Goal: Transaction & Acquisition: Purchase product/service

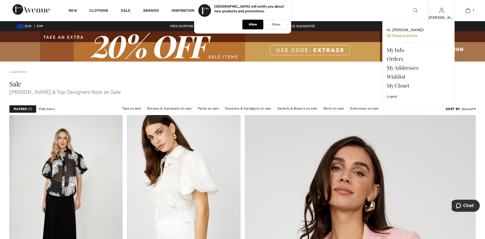
click at [440, 14] on div "Elena Hi, Elena! 20 Reward points My Info Orders My Addresses Wishlist My Close…" at bounding box center [441, 10] width 26 height 21
click at [442, 9] on img at bounding box center [441, 10] width 4 height 6
click at [410, 34] on span "20 Reward points" at bounding box center [402, 36] width 31 height 4
click at [401, 58] on link "Orders" at bounding box center [418, 58] width 63 height 9
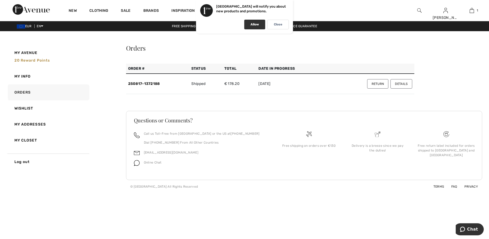
click at [253, 23] on p "Allow" at bounding box center [254, 25] width 8 height 4
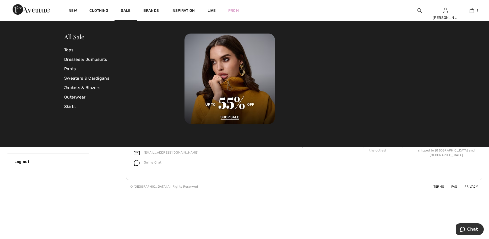
click at [131, 9] on div "Sale" at bounding box center [125, 10] width 22 height 21
click at [126, 7] on div "Sale" at bounding box center [125, 10] width 22 height 21
click at [126, 12] on link "Sale" at bounding box center [126, 10] width 10 height 5
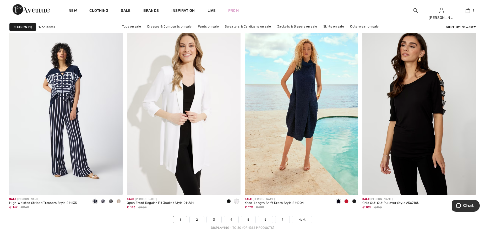
scroll to position [2828, 0]
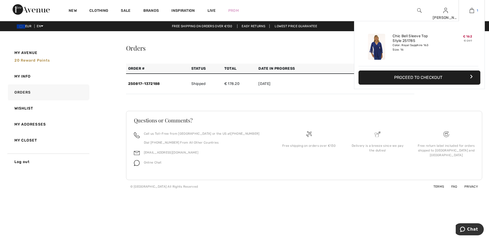
click at [472, 11] on img at bounding box center [471, 10] width 4 height 6
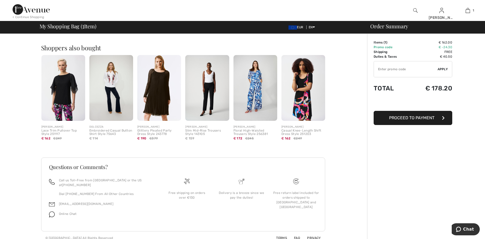
scroll to position [125, 0]
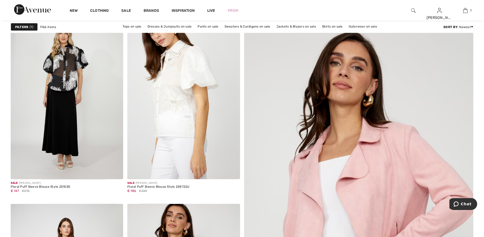
scroll to position [104, 0]
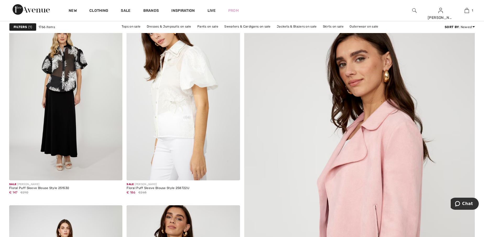
click at [434, 65] on img at bounding box center [359, 217] width 277 height 415
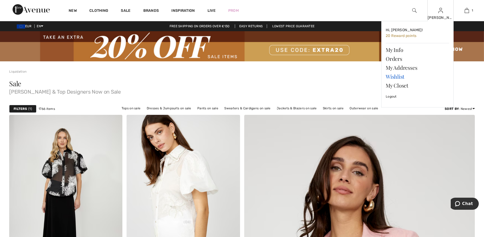
click at [390, 73] on link "Wishlist" at bounding box center [416, 76] width 63 height 9
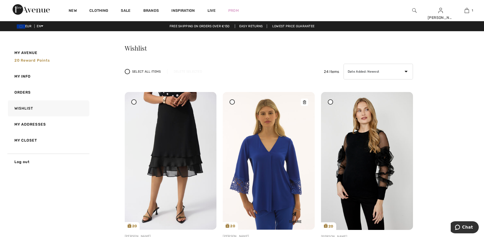
click at [305, 103] on icon at bounding box center [304, 102] width 3 height 4
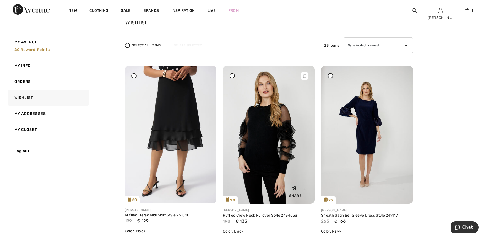
scroll to position [52, 0]
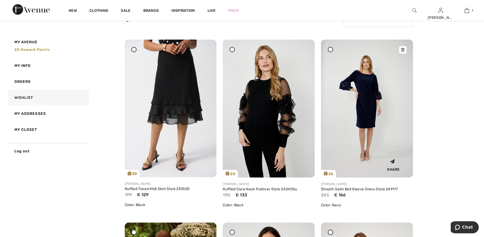
click at [401, 48] on icon at bounding box center [402, 50] width 3 height 4
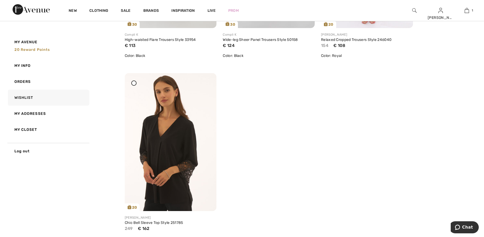
scroll to position [1336, 0]
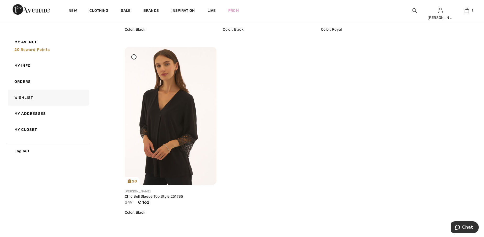
drag, startPoint x: 206, startPoint y: 57, endPoint x: 262, endPoint y: 12, distance: 72.1
click at [206, 52] on icon at bounding box center [206, 51] width 3 height 4
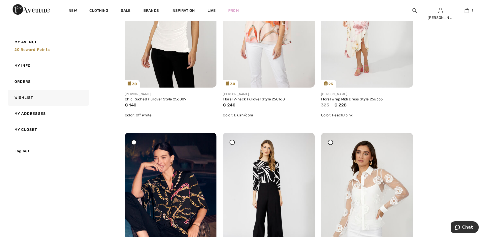
scroll to position [324, 0]
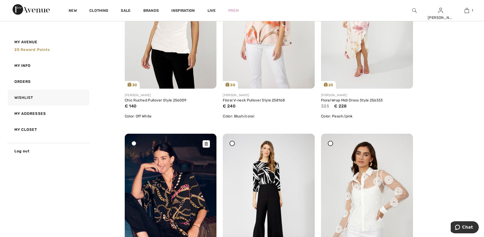
click at [206, 143] on icon at bounding box center [206, 144] width 3 height 4
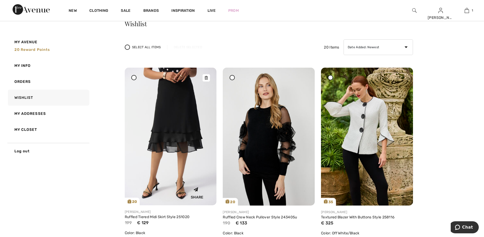
scroll to position [10, 0]
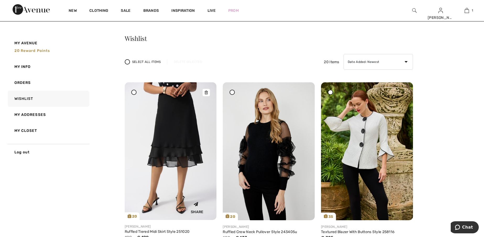
click at [176, 142] on img at bounding box center [171, 150] width 92 height 137
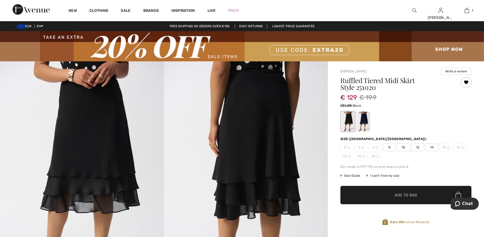
click at [434, 147] on span "14" at bounding box center [431, 147] width 13 height 8
copy div "Clearance item. Store credit only"
drag, startPoint x: 405, startPoint y: 217, endPoint x: 400, endPoint y: 218, distance: 4.6
click at [400, 218] on div "Clearance item. Store credit only." at bounding box center [405, 216] width 131 height 9
drag, startPoint x: 469, startPoint y: 70, endPoint x: 452, endPoint y: 71, distance: 17.1
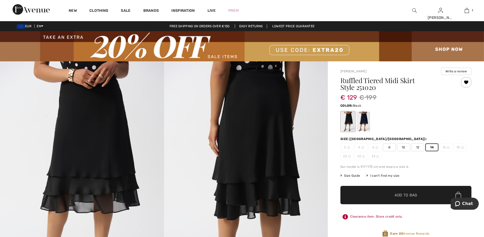
click at [452, 71] on button "Write a review" at bounding box center [456, 71] width 30 height 7
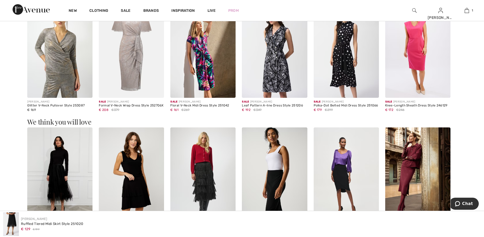
scroll to position [637, 0]
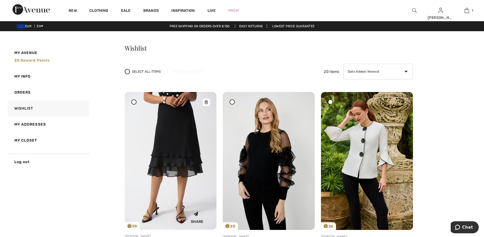
click at [166, 139] on img at bounding box center [171, 160] width 92 height 137
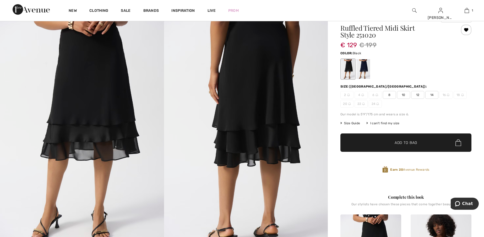
scroll to position [79, 0]
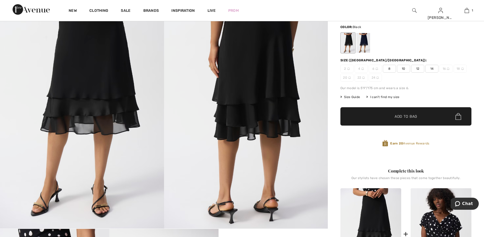
click at [433, 69] on span "14" at bounding box center [431, 69] width 13 height 8
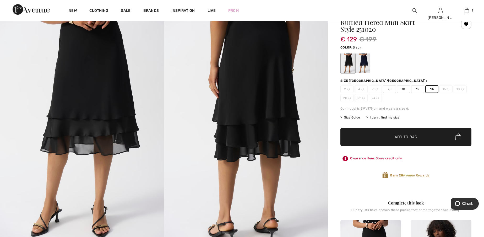
scroll to position [26, 0]
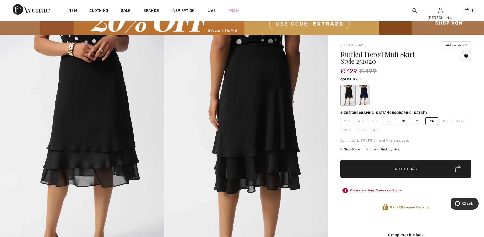
click at [345, 210] on div "Earn 20 Avenue Rewards" at bounding box center [405, 206] width 131 height 7
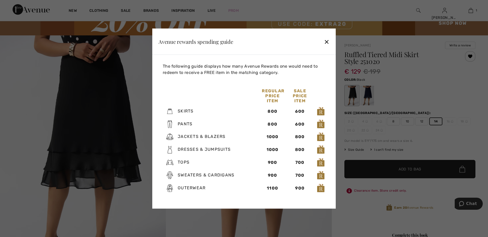
click at [326, 40] on div "✕" at bounding box center [326, 41] width 5 height 11
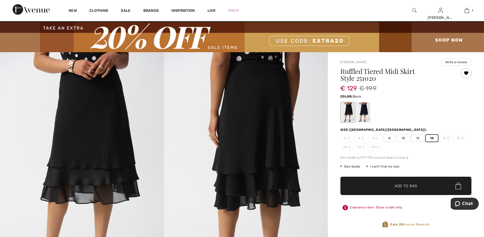
scroll to position [0, 0]
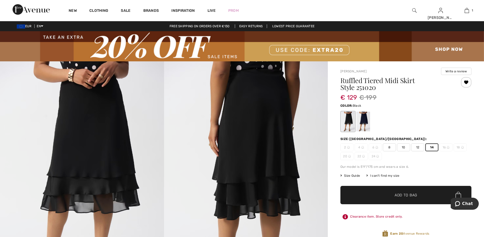
click at [445, 193] on span "✔ Added to Bag Add to Bag" at bounding box center [405, 195] width 131 height 18
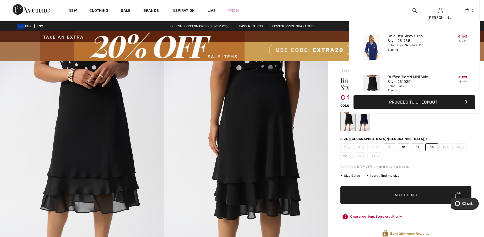
click at [466, 9] on img at bounding box center [466, 10] width 4 height 6
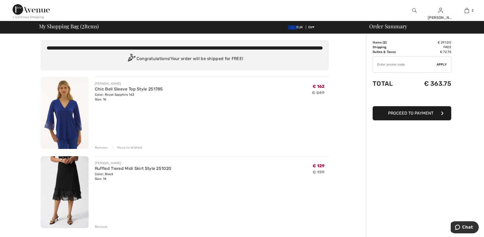
click at [100, 149] on div "Remove" at bounding box center [101, 147] width 13 height 5
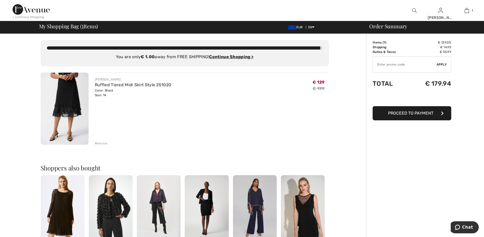
click at [388, 27] on div "Order Summary" at bounding box center [422, 26] width 118 height 5
click at [422, 112] on span "Proceed to Payment" at bounding box center [410, 113] width 45 height 5
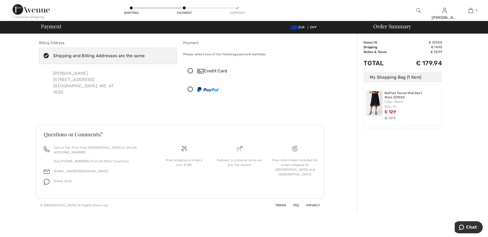
click at [189, 70] on icon at bounding box center [190, 70] width 14 height 5
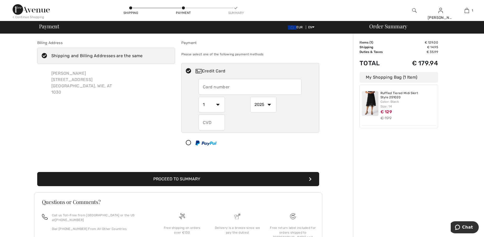
click at [385, 73] on div "My Shopping Bag (1 Item)" at bounding box center [398, 77] width 79 height 10
click at [388, 79] on div "My Shopping Bag (1 Item)" at bounding box center [398, 77] width 79 height 10
click at [389, 76] on div "My Shopping Bag (1 Item)" at bounding box center [398, 77] width 79 height 10
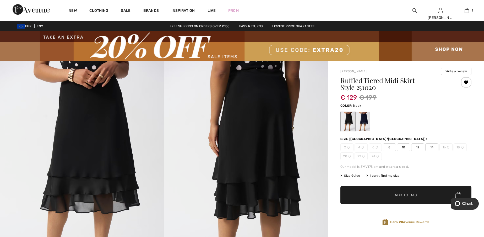
click at [317, 50] on img at bounding box center [242, 46] width 484 height 30
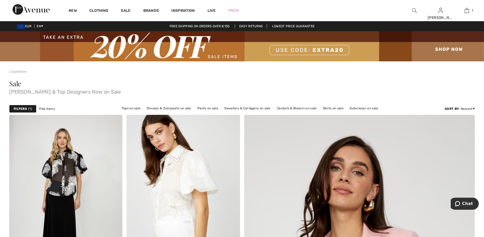
click at [320, 49] on img at bounding box center [242, 46] width 484 height 30
click at [320, 48] on img at bounding box center [242, 46] width 484 height 30
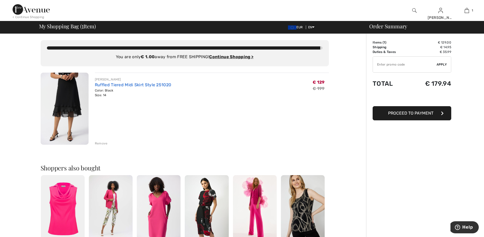
click at [125, 87] on link "Ruffled Tiered Midi Skirt Style 251020" at bounding box center [133, 84] width 76 height 5
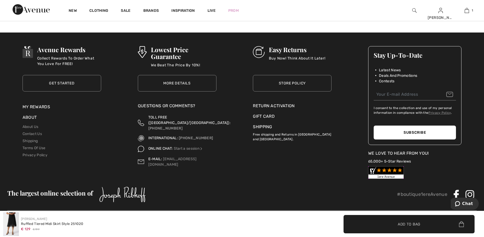
scroll to position [1147, 0]
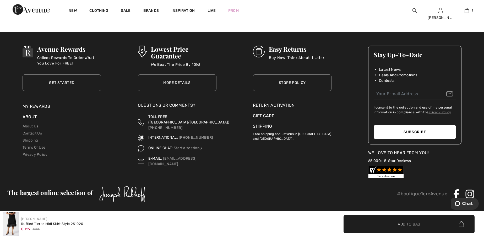
click at [382, 223] on span "✔ Added to Bag Add to Bag" at bounding box center [408, 224] width 131 height 18
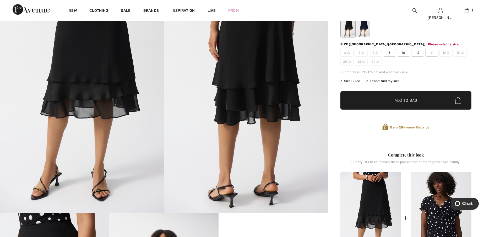
scroll to position [0, 0]
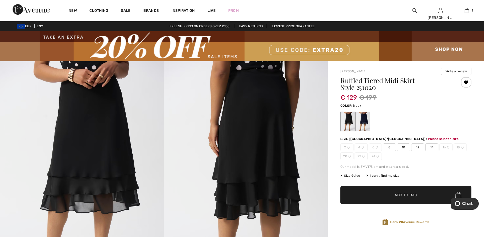
click at [432, 146] on span "14" at bounding box center [431, 147] width 13 height 8
click at [388, 174] on div "I can't find my size" at bounding box center [382, 175] width 33 height 5
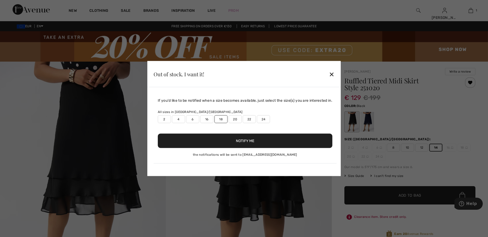
click at [334, 74] on div "✕" at bounding box center [331, 73] width 5 height 11
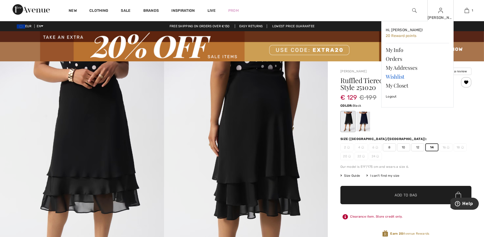
click at [398, 75] on link "Wishlist" at bounding box center [416, 76] width 63 height 9
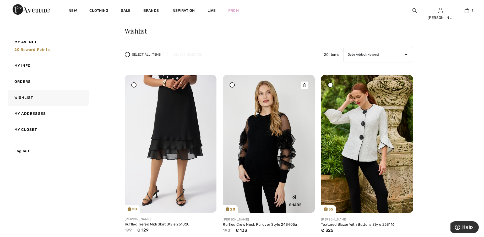
scroll to position [26, 0]
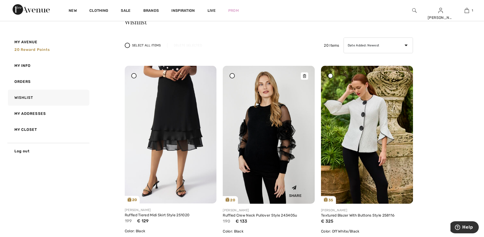
click at [276, 145] on img at bounding box center [269, 135] width 92 height 138
click at [275, 142] on img at bounding box center [269, 135] width 92 height 138
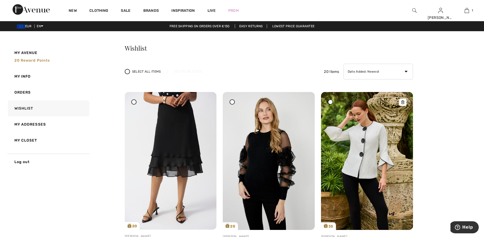
click at [367, 117] on img at bounding box center [367, 161] width 92 height 138
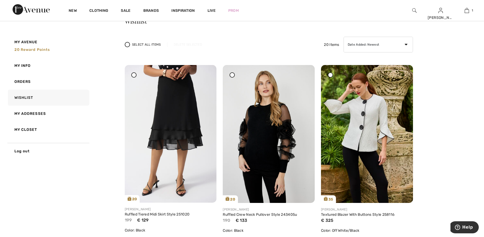
scroll to position [52, 0]
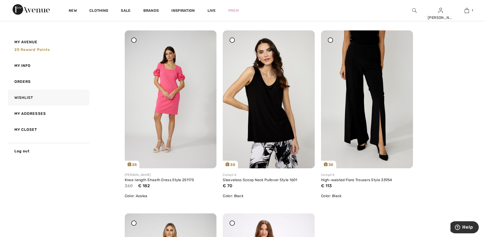
scroll to position [995, 0]
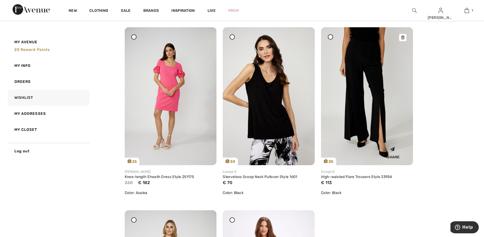
click at [384, 136] on img at bounding box center [367, 96] width 92 height 138
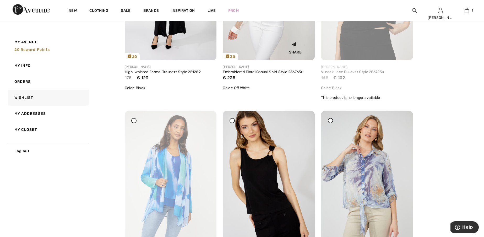
scroll to position [576, 0]
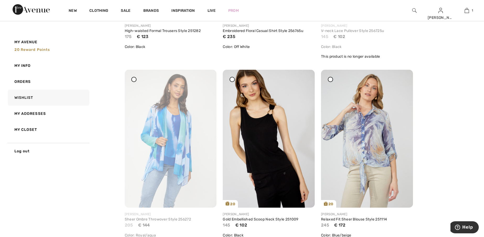
drag, startPoint x: 237, startPoint y: 111, endPoint x: 457, endPoint y: 67, distance: 224.3
click at [461, 67] on div "Wishlist Select All Items Delete Selected 20 Items Date Added: Newest Date Adde…" at bounding box center [301, 188] width 352 height 1438
click at [303, 79] on icon at bounding box center [304, 80] width 3 height 4
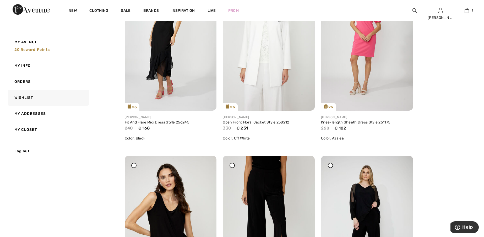
scroll to position [864, 0]
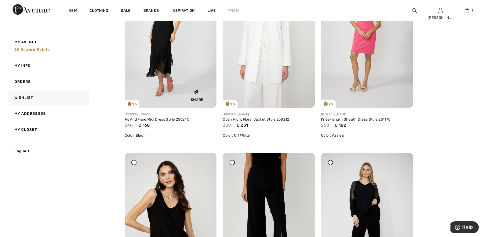
click at [200, 65] on img at bounding box center [171, 39] width 92 height 138
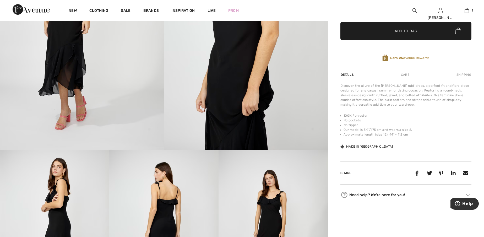
scroll to position [52, 0]
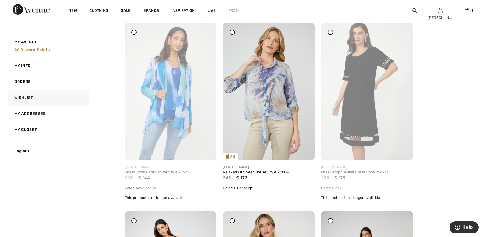
scroll to position [576, 0]
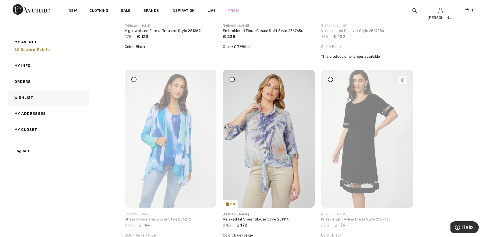
click at [402, 78] on icon at bounding box center [402, 80] width 3 height 4
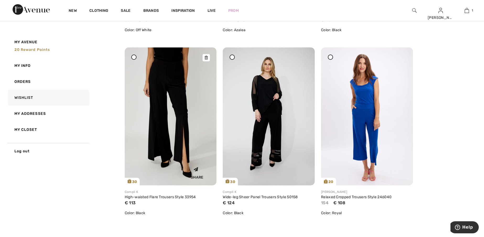
scroll to position [995, 0]
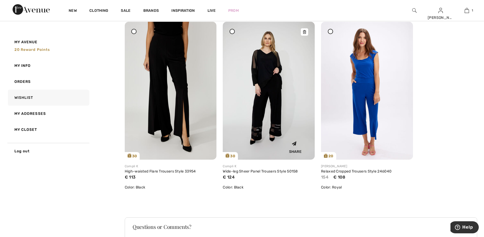
click at [275, 113] on img at bounding box center [269, 91] width 92 height 138
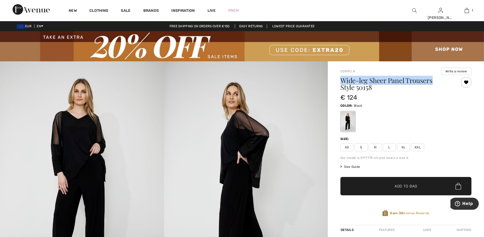
drag, startPoint x: 339, startPoint y: 79, endPoint x: 435, endPoint y: 82, distance: 96.2
copy h1 "Wide-leg Sheer Panel Trousers"
click at [422, 99] on div "€ 124" at bounding box center [394, 97] width 109 height 9
drag, startPoint x: 436, startPoint y: 80, endPoint x: 337, endPoint y: 79, distance: 98.5
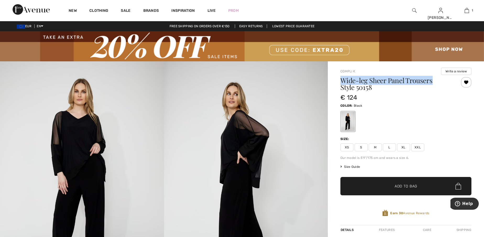
copy h1 "Wide-leg Sheer Panel Trousers"
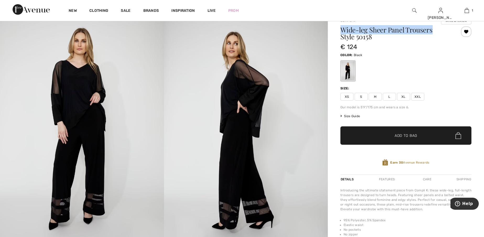
scroll to position [52, 0]
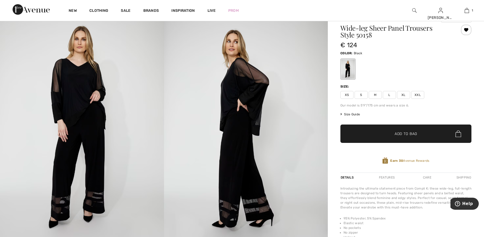
click at [352, 114] on span "Size Guide" at bounding box center [350, 114] width 20 height 5
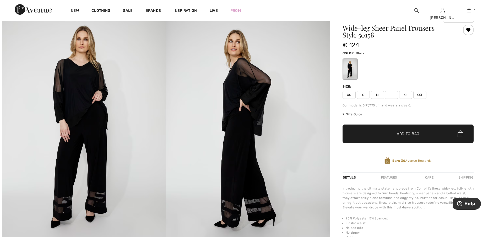
scroll to position [53, 0]
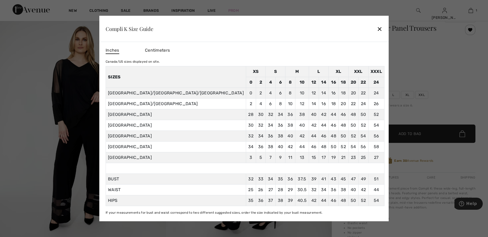
click at [377, 26] on div "✕" at bounding box center [379, 28] width 5 height 11
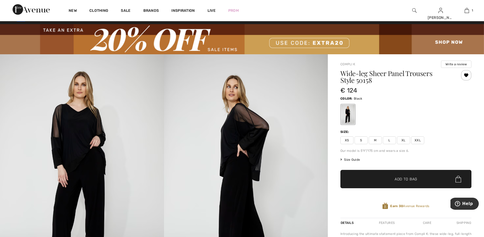
scroll to position [0, 0]
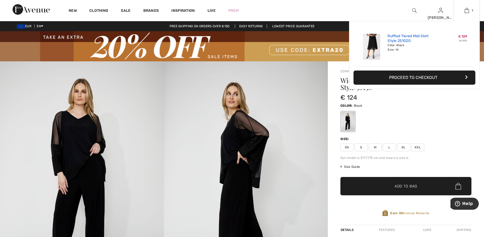
click at [396, 43] on link "Ruffled Tiered Midi Skirt Style 251020" at bounding box center [413, 38] width 52 height 9
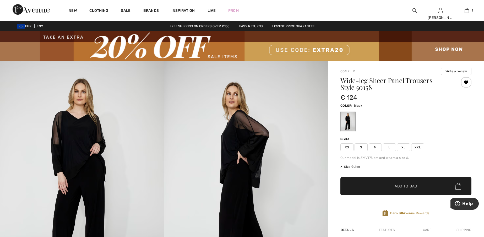
scroll to position [26, 0]
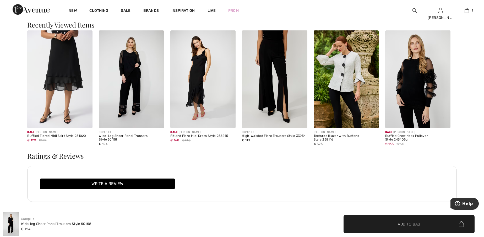
scroll to position [725, 0]
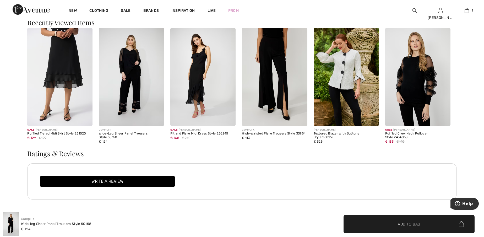
click at [49, 83] on img at bounding box center [59, 77] width 65 height 98
click at [53, 78] on img at bounding box center [59, 77] width 65 height 98
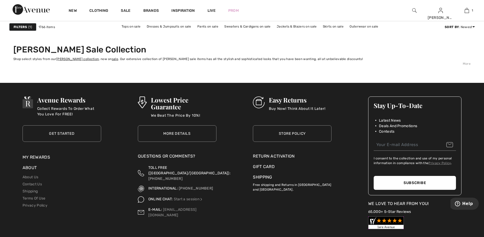
scroll to position [2933, 0]
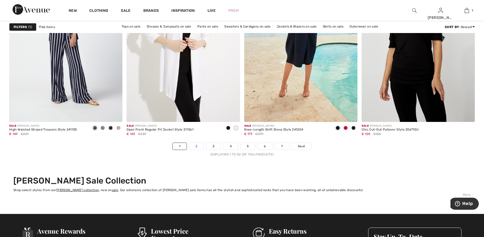
click at [197, 146] on link "2" at bounding box center [196, 146] width 14 height 7
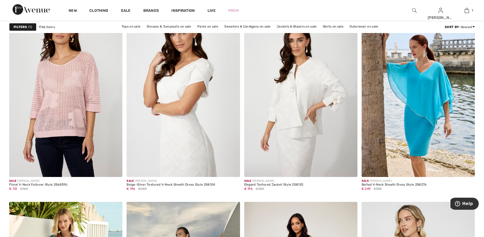
scroll to position [498, 0]
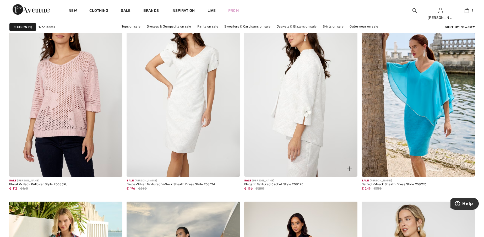
click at [303, 121] on img at bounding box center [300, 92] width 113 height 170
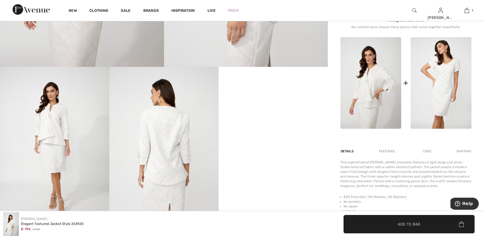
scroll to position [236, 0]
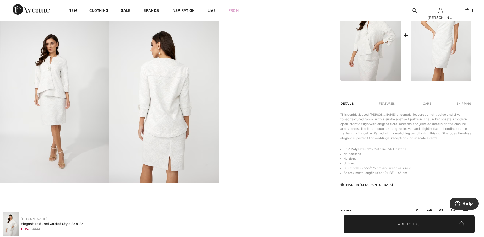
click at [85, 87] on img at bounding box center [54, 101] width 109 height 164
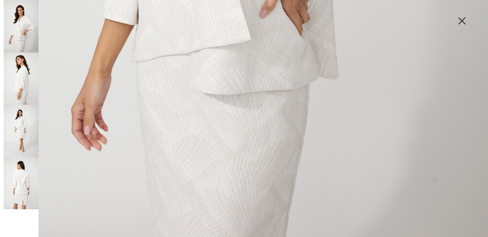
scroll to position [471, 0]
click at [20, 77] on img at bounding box center [21, 78] width 35 height 52
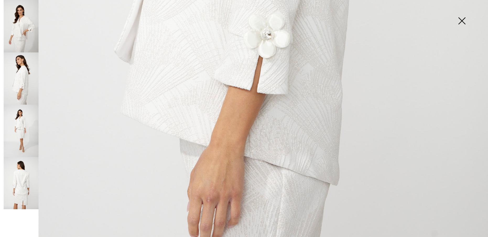
scroll to position [419, 0]
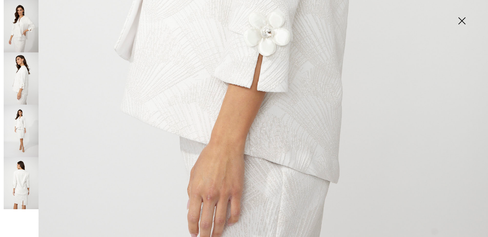
click at [20, 130] on img at bounding box center [21, 130] width 35 height 52
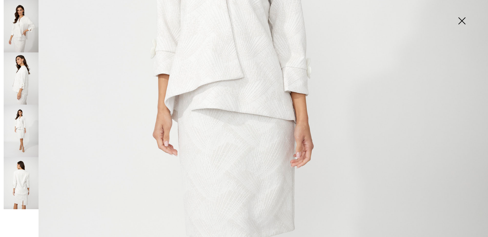
scroll to position [262, 0]
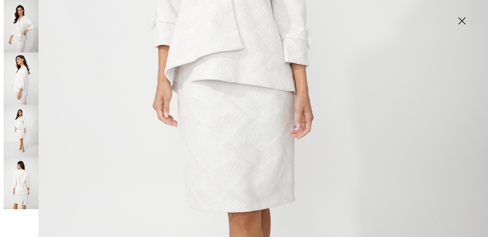
click at [21, 125] on img at bounding box center [21, 130] width 35 height 52
click at [13, 182] on img at bounding box center [21, 183] width 35 height 52
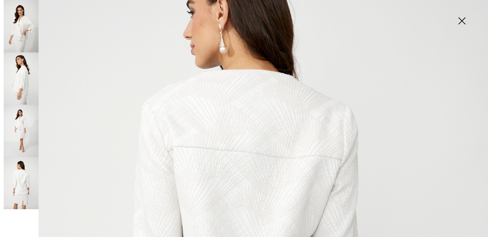
scroll to position [288, 0]
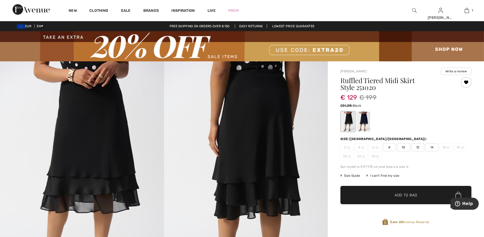
click at [433, 145] on span "14" at bounding box center [431, 147] width 13 height 8
drag, startPoint x: 403, startPoint y: 216, endPoint x: 400, endPoint y: 219, distance: 4.5
click at [400, 219] on div "Clearance item. Store credit only." at bounding box center [405, 216] width 131 height 9
click at [411, 221] on div "Clearance item. Store credit only." at bounding box center [405, 216] width 131 height 9
drag, startPoint x: 401, startPoint y: 218, endPoint x: 375, endPoint y: 217, distance: 25.9
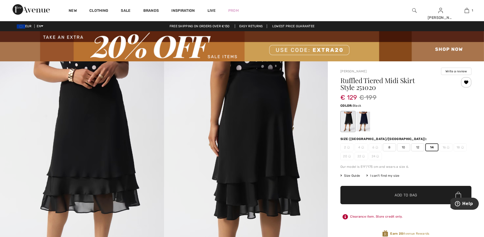
click at [375, 217] on div "Clearance item. Store credit only." at bounding box center [405, 216] width 131 height 9
click at [354, 222] on div "Ruffled Tiered Midi Skirt Style 251020 € 129 € 199 Color: Black Size (CA/US): 2…" at bounding box center [405, 161] width 131 height 168
click at [349, 215] on div "Clearance item. Store credit only." at bounding box center [405, 216] width 131 height 9
click at [346, 217] on icon at bounding box center [344, 216] width 5 height 5
click at [345, 217] on icon at bounding box center [344, 216] width 5 height 5
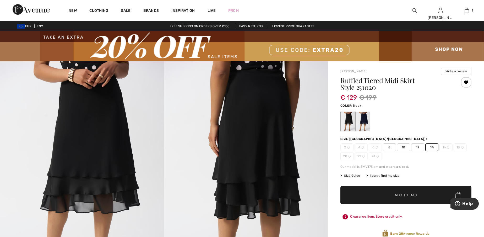
click at [345, 219] on icon at bounding box center [344, 216] width 5 height 5
click at [344, 217] on icon at bounding box center [344, 216] width 5 height 5
click at [344, 216] on icon at bounding box center [344, 216] width 5 height 5
click at [344, 215] on icon at bounding box center [344, 216] width 5 height 5
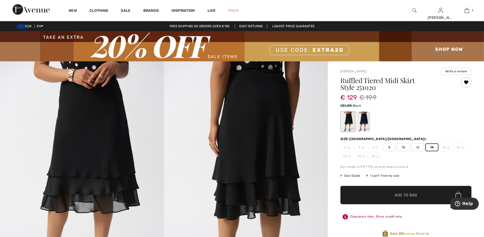
click at [344, 215] on icon at bounding box center [344, 216] width 5 height 5
click at [359, 217] on div "Clearance item. Store credit only." at bounding box center [405, 216] width 131 height 9
click at [357, 217] on div "Clearance item. Store credit only." at bounding box center [405, 216] width 131 height 9
click at [357, 216] on div "Clearance item. Store credit only." at bounding box center [405, 216] width 131 height 9
click at [357, 215] on div "Clearance item. Store credit only." at bounding box center [405, 216] width 131 height 9
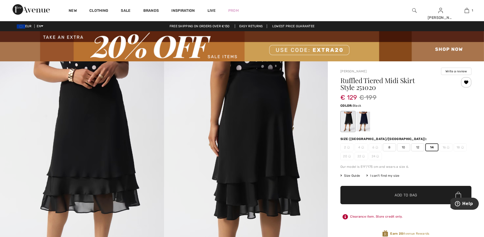
click at [358, 213] on div "Clearance item. Store credit only." at bounding box center [405, 216] width 131 height 9
click at [363, 214] on div "Clearance item. Store credit only." at bounding box center [405, 216] width 131 height 9
click at [353, 214] on div "Clearance item. Store credit only." at bounding box center [405, 216] width 131 height 9
drag, startPoint x: 349, startPoint y: 217, endPoint x: 411, endPoint y: 216, distance: 62.3
click at [400, 211] on div "Ruffled Tiered Midi Skirt Style 251020 € 129 € 199 Color: Black Size (CA/US): 2…" at bounding box center [405, 161] width 131 height 168
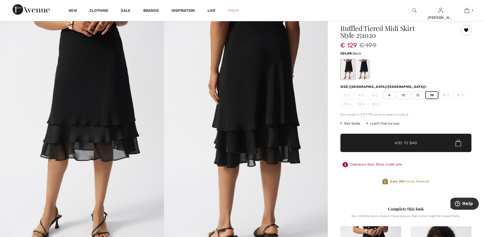
scroll to position [52, 0]
click at [378, 162] on div "Clearance item. Store credit only." at bounding box center [405, 163] width 131 height 9
click at [379, 160] on div "Clearance item. Store credit only." at bounding box center [405, 163] width 131 height 9
click at [367, 169] on div "Ruffled Tiered Midi Skirt Style 251020 € 129 € 199 Color: Black Size (CA/US): 2…" at bounding box center [405, 109] width 131 height 168
click at [360, 161] on div "Clearance item. Store credit only." at bounding box center [405, 163] width 131 height 9
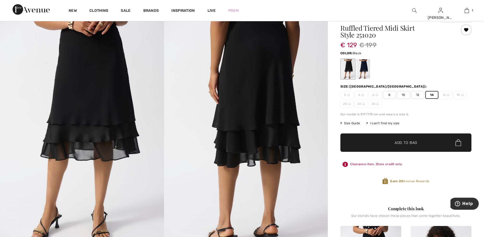
click at [400, 166] on div "Clearance item. Store credit only." at bounding box center [405, 163] width 131 height 9
click at [344, 163] on icon at bounding box center [344, 164] width 5 height 5
drag, startPoint x: 408, startPoint y: 165, endPoint x: 400, endPoint y: 164, distance: 8.1
click at [400, 164] on div "Clearance item. Store credit only." at bounding box center [405, 163] width 131 height 9
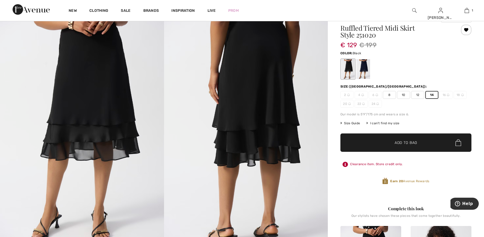
copy div "Clearance item. Store credit only"
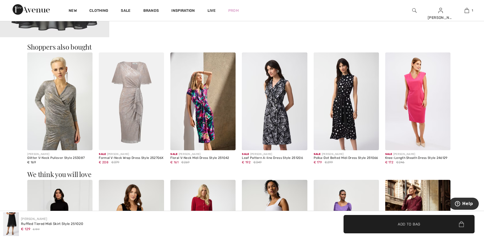
scroll to position [545, 0]
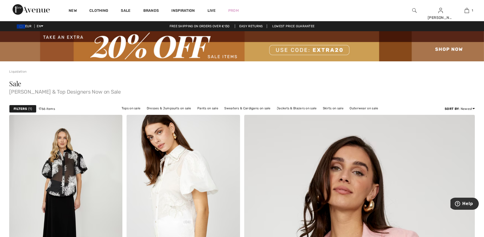
click at [316, 48] on img at bounding box center [242, 46] width 484 height 30
click at [198, 46] on img at bounding box center [242, 46] width 484 height 30
click at [179, 46] on img at bounding box center [242, 46] width 484 height 30
click at [284, 26] on link "Lowest Price Guarantee" at bounding box center [293, 26] width 51 height 4
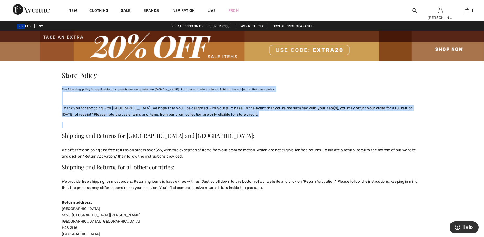
drag, startPoint x: 59, startPoint y: 88, endPoint x: 173, endPoint y: 122, distance: 118.2
copy div "The following policy is applicable to all purchases completed on [DOMAIN_NAME].…"
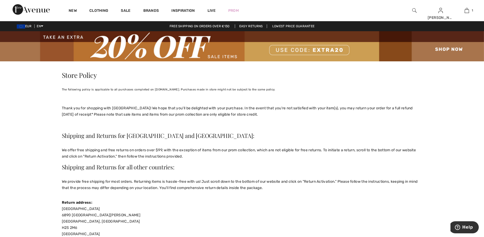
click at [252, 136] on h2 "Shipping and Returns for [GEOGRAPHIC_DATA] and [GEOGRAPHIC_DATA]:" at bounding box center [242, 135] width 360 height 6
click at [443, 48] on img at bounding box center [242, 46] width 484 height 30
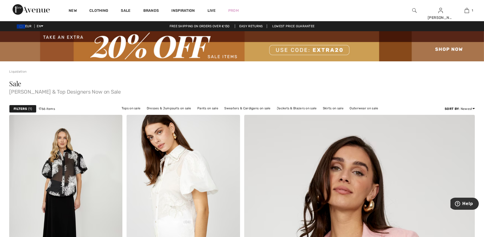
click at [299, 23] on div "EUR EN English Français Free shipping on orders over €130 Easy Returns Lowest P…" at bounding box center [242, 26] width 484 height 10
click at [296, 25] on link "Lowest Price Guarantee" at bounding box center [293, 26] width 51 height 4
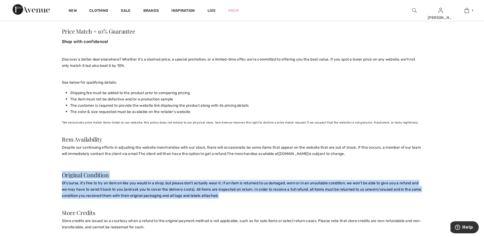
drag, startPoint x: 61, startPoint y: 168, endPoint x: 246, endPoint y: 190, distance: 187.0
click at [246, 190] on div "Store Policy The following policy is applicable to all purchases completed on 1…" at bounding box center [242, 91] width 367 height 562
copy div "Original Condition Of course, it's fine to try an item on like you would in a s…"
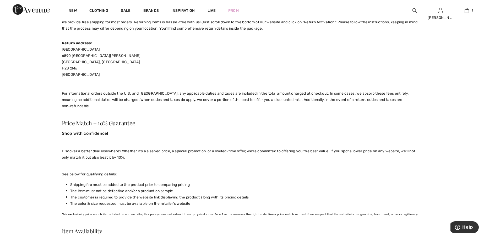
scroll to position [120, 0]
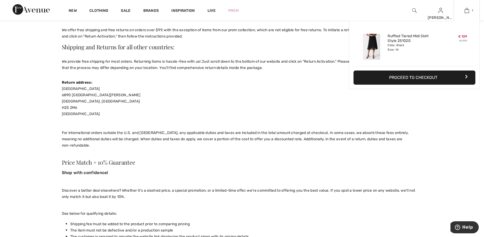
click at [466, 9] on img at bounding box center [466, 10] width 4 height 6
click at [425, 77] on button "Proceed to Checkout" at bounding box center [414, 77] width 122 height 14
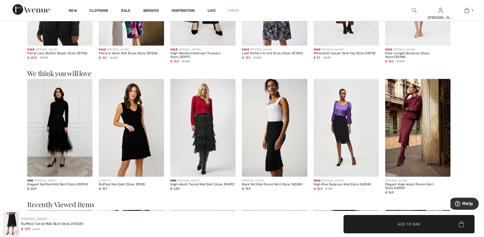
scroll to position [728, 0]
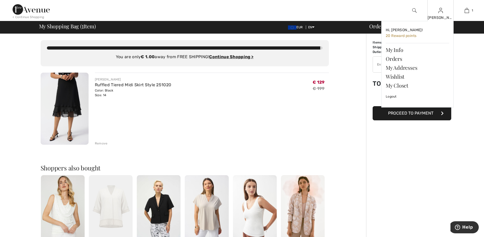
click at [438, 10] on img at bounding box center [440, 10] width 4 height 6
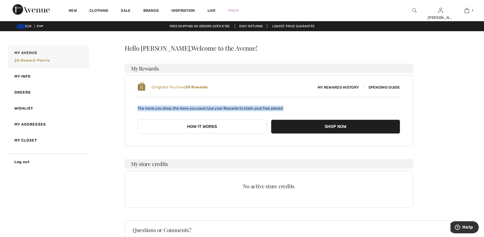
drag, startPoint x: 137, startPoint y: 105, endPoint x: 295, endPoint y: 108, distance: 158.2
click at [295, 108] on p "The more you shop, the more you save! Use your Rewards to claim your free piece…" at bounding box center [268, 106] width 262 height 10
copy p "The more you shop, the more you save! Use your Rewards to claim your free piece…"
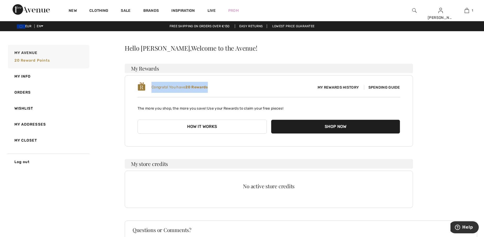
drag, startPoint x: 212, startPoint y: 86, endPoint x: 152, endPoint y: 84, distance: 59.2
click at [152, 84] on div "Congrats! You have 20 Rewards" at bounding box center [202, 87] width 131 height 11
copy span "Congrats! You have 20 Rewards"
click at [73, 175] on div "My Avenue 20 Reward points My Info Orders Wishlist My Addresses My Closet Log o…" at bounding box center [241, 173] width 471 height 259
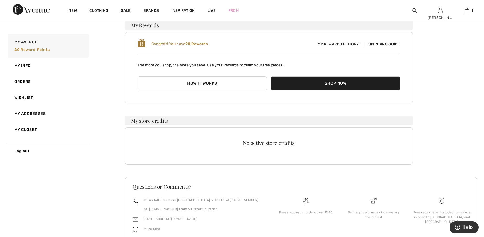
scroll to position [52, 0]
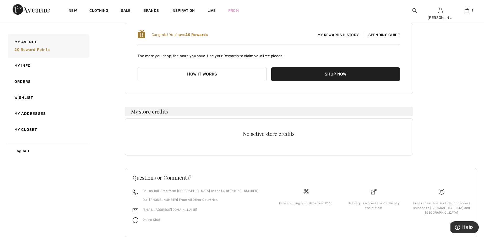
click at [201, 77] on button "How it works" at bounding box center [201, 74] width 129 height 14
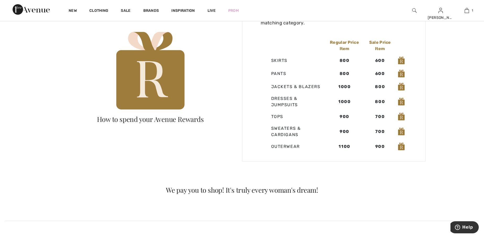
scroll to position [419, 0]
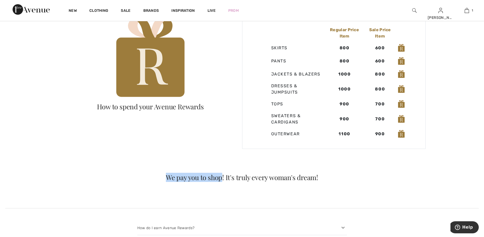
drag, startPoint x: 163, startPoint y: 175, endPoint x: 222, endPoint y: 179, distance: 59.6
click at [222, 179] on div "We pay you to shop! It's truly every woman's dream!" at bounding box center [242, 177] width 484 height 7
copy div "We pay you to shop"
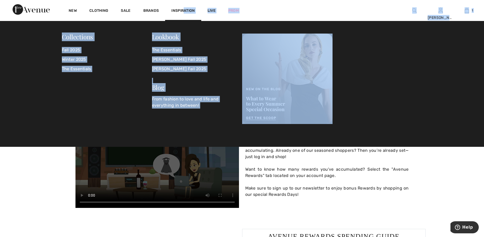
drag, startPoint x: 185, startPoint y: 11, endPoint x: 209, endPoint y: -25, distance: 44.2
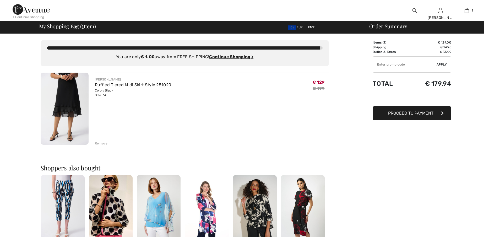
checkbox input "true"
click at [240, 57] on ins "Continue Shopping >" at bounding box center [231, 56] width 44 height 5
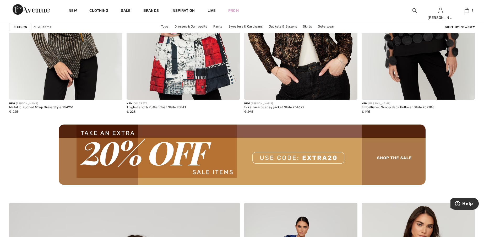
scroll to position [1440, 0]
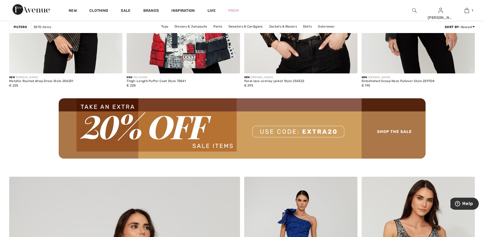
click at [148, 127] on img at bounding box center [242, 128] width 367 height 60
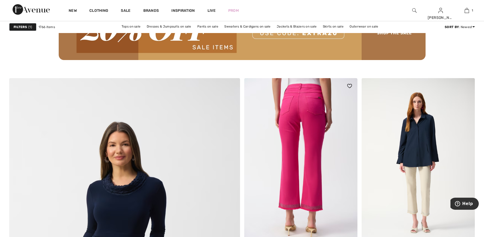
scroll to position [1545, 0]
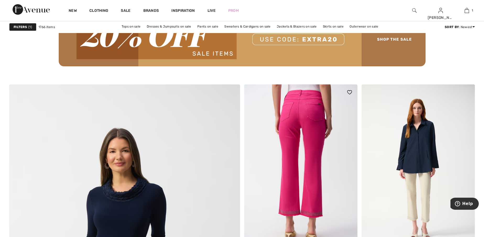
click at [312, 144] on img at bounding box center [300, 169] width 113 height 170
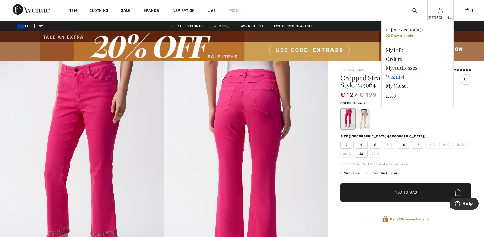
click at [400, 78] on link "Wishlist" at bounding box center [416, 76] width 63 height 9
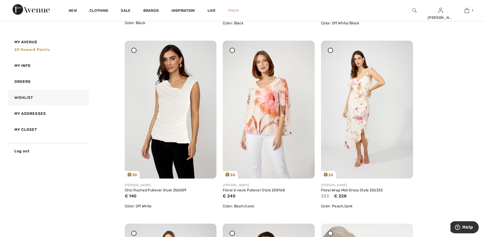
scroll to position [236, 0]
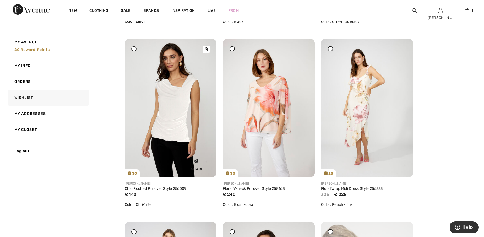
click at [179, 109] on img at bounding box center [171, 108] width 92 height 138
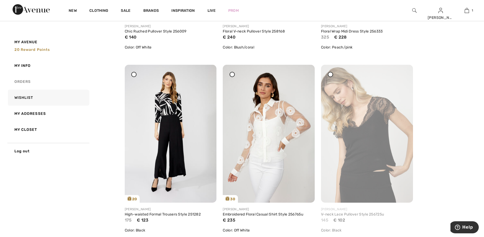
scroll to position [445, 0]
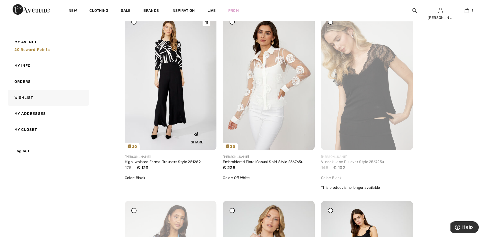
click at [172, 91] on img at bounding box center [171, 81] width 92 height 138
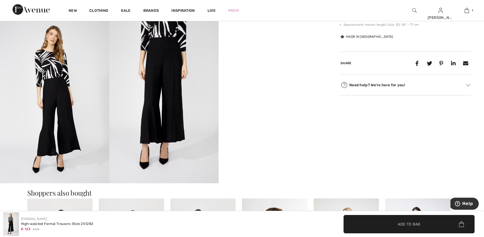
scroll to position [288, 0]
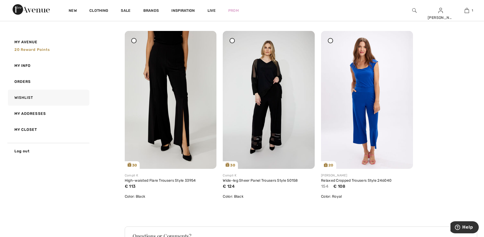
scroll to position [995, 0]
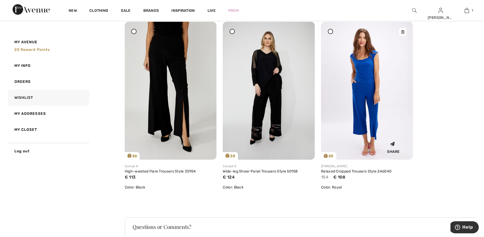
click at [351, 85] on img at bounding box center [367, 91] width 92 height 138
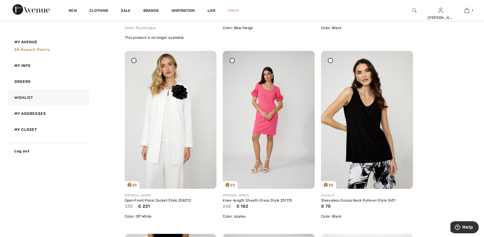
scroll to position [786, 0]
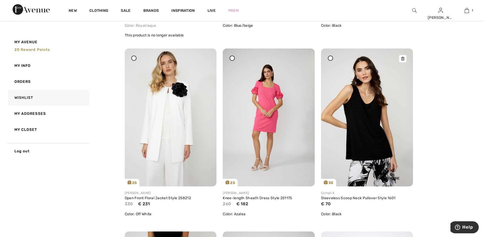
click at [363, 104] on img at bounding box center [367, 117] width 92 height 138
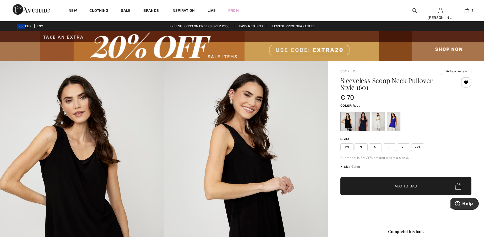
click at [393, 124] on div at bounding box center [394, 122] width 14 height 20
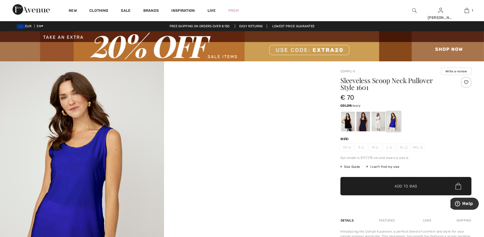
click at [380, 118] on div at bounding box center [378, 122] width 14 height 20
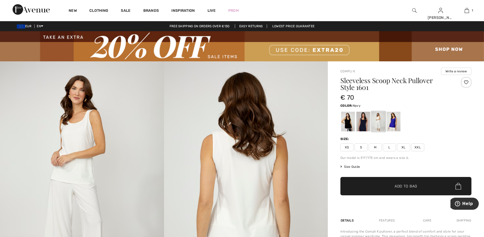
click at [363, 122] on div at bounding box center [363, 122] width 14 height 20
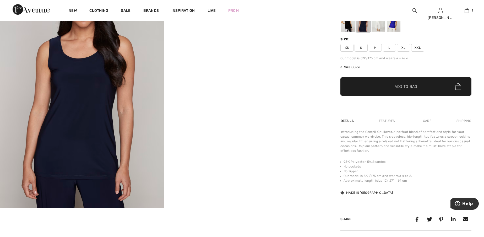
scroll to position [105, 0]
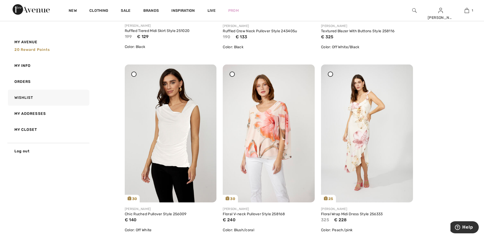
scroll to position [236, 0]
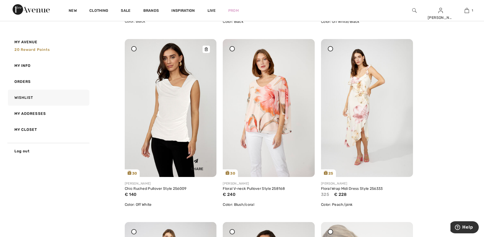
click at [175, 128] on img at bounding box center [171, 108] width 92 height 138
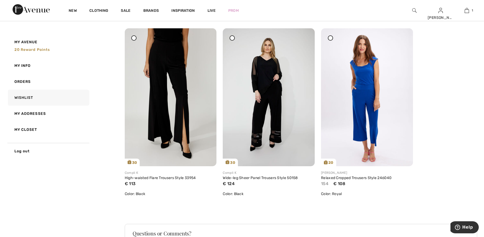
scroll to position [995, 0]
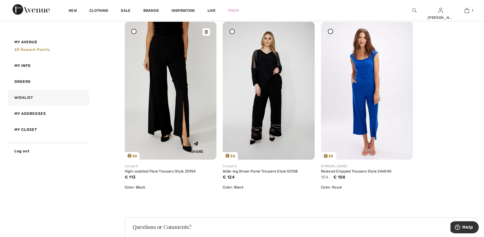
click at [170, 124] on img at bounding box center [171, 91] width 92 height 138
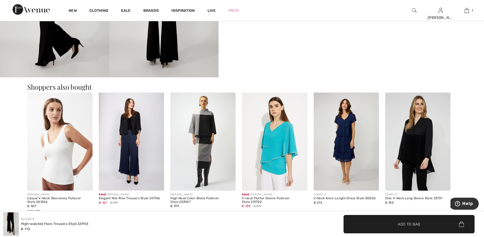
scroll to position [419, 0]
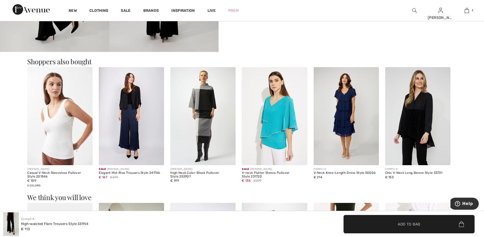
click at [277, 135] on img at bounding box center [274, 116] width 65 height 98
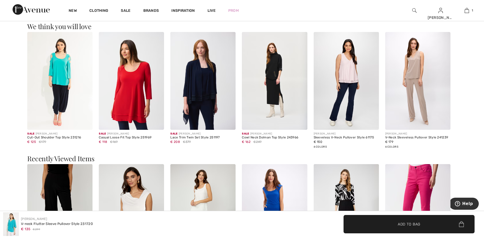
scroll to position [681, 0]
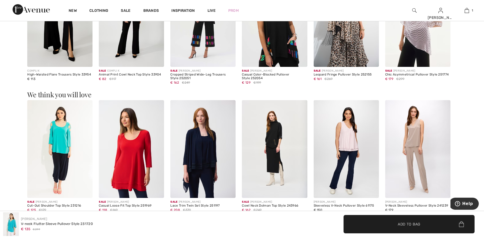
click at [57, 133] on img at bounding box center [59, 149] width 65 height 98
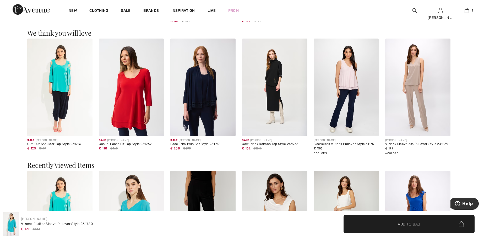
scroll to position [733, 0]
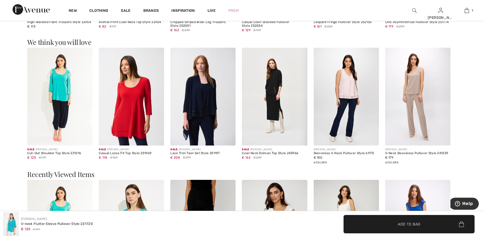
click at [199, 195] on img at bounding box center [202, 229] width 65 height 98
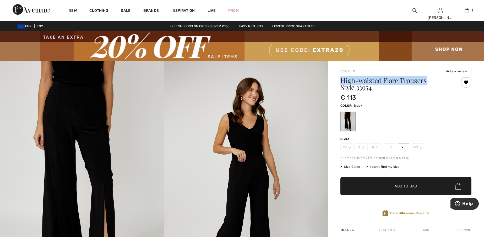
drag, startPoint x: 341, startPoint y: 80, endPoint x: 428, endPoint y: 79, distance: 87.2
click at [428, 79] on h1 "High-waisted Flare Trousers Style 33954" at bounding box center [394, 84] width 109 height 14
copy h1 "High-waisted Flare Trousers"
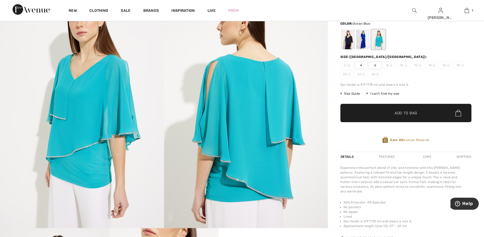
scroll to position [79, 0]
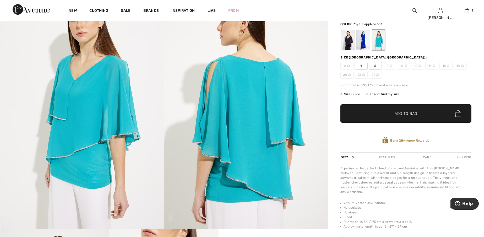
click at [361, 37] on div at bounding box center [363, 40] width 14 height 20
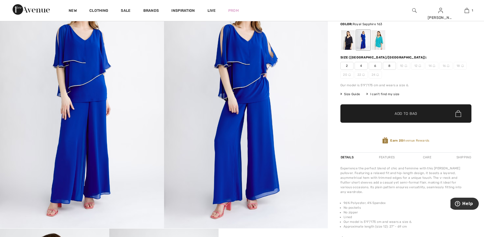
scroll to position [26, 0]
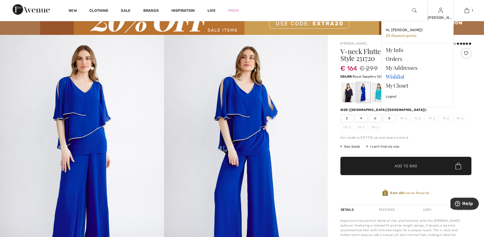
click at [395, 75] on link "Wishlist" at bounding box center [416, 76] width 63 height 9
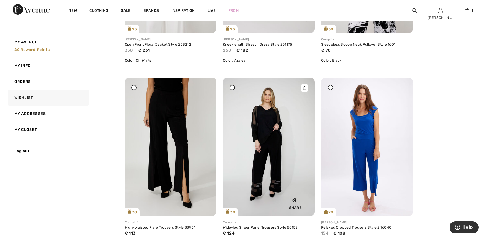
scroll to position [943, 0]
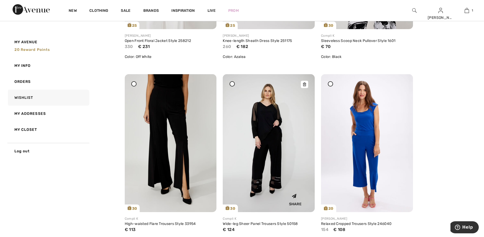
click at [274, 165] on img at bounding box center [269, 143] width 92 height 138
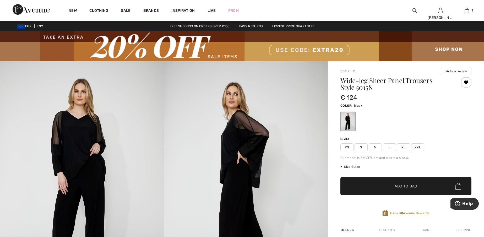
click at [403, 147] on span "XL" at bounding box center [403, 147] width 13 height 8
click at [348, 166] on span "Size Guide" at bounding box center [350, 166] width 20 height 5
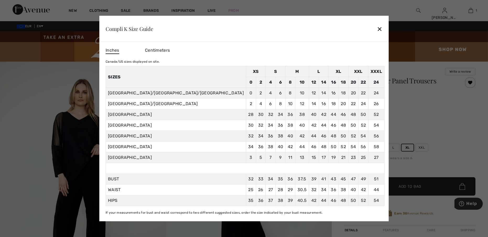
click at [377, 29] on div "✕" at bounding box center [379, 28] width 5 height 11
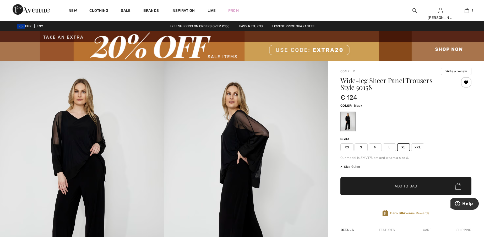
click at [398, 185] on span "Add to Bag" at bounding box center [405, 185] width 23 height 5
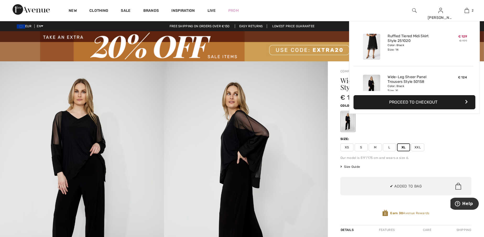
scroll to position [16, 0]
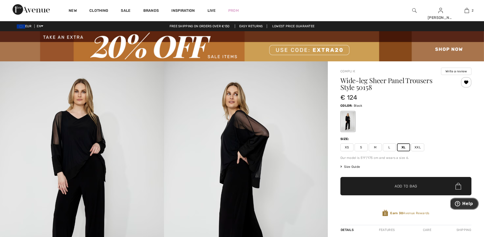
click at [462, 201] on span "Help" at bounding box center [458, 203] width 7 height 5
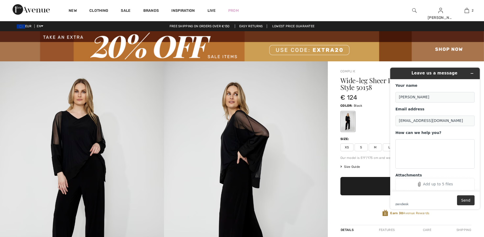
click at [363, 208] on div "Earn 30 Avenue Rewards" at bounding box center [405, 214] width 131 height 22
click at [356, 207] on div "Earn 30 Avenue Rewards" at bounding box center [405, 214] width 131 height 22
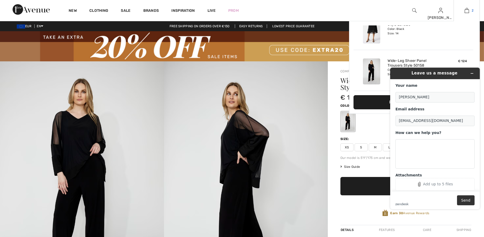
click at [466, 11] on img at bounding box center [466, 10] width 4 height 6
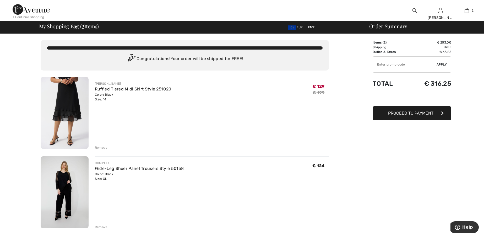
click at [383, 66] on input "TEXT" at bounding box center [405, 65] width 64 height 16
type input "EXTRA20"
click at [439, 63] on span "Apply" at bounding box center [441, 64] width 10 height 5
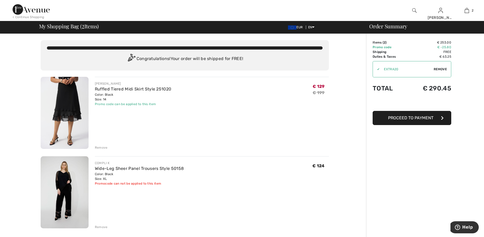
click at [365, 68] on div "You are only € 0.00 away from FREE SHIPPING! Continue Shopping > Congratulation…" at bounding box center [243, 241] width 481 height 414
click at [438, 67] on span "Remove" at bounding box center [439, 69] width 13 height 5
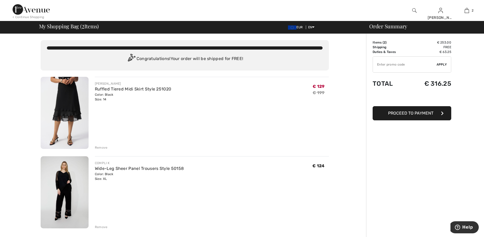
click at [381, 65] on input "TEXT" at bounding box center [405, 65] width 64 height 16
type input "EXTRA20"
click at [441, 64] on span "Apply" at bounding box center [441, 64] width 10 height 5
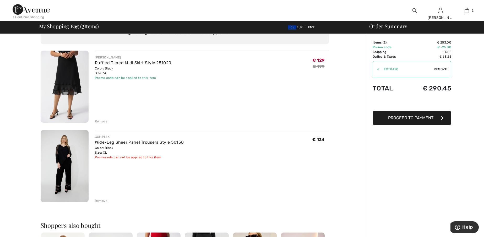
scroll to position [79, 0]
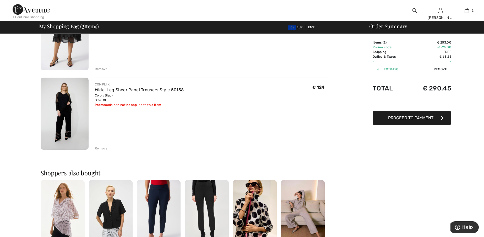
click at [103, 148] on div "Remove" at bounding box center [101, 148] width 13 height 5
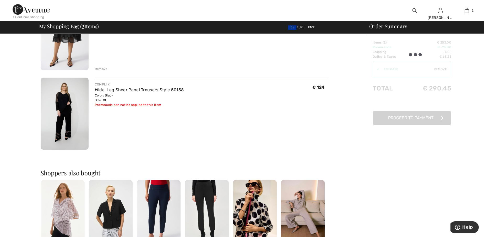
scroll to position [74, 0]
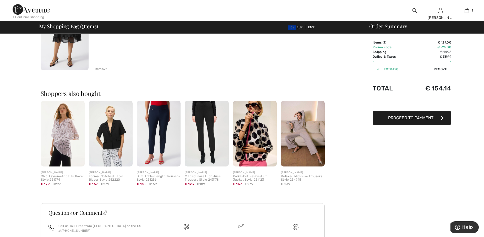
click at [439, 68] on span "Remove" at bounding box center [439, 69] width 13 height 5
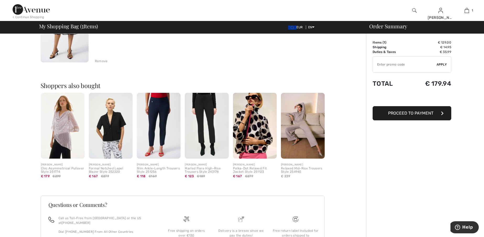
scroll to position [0, 0]
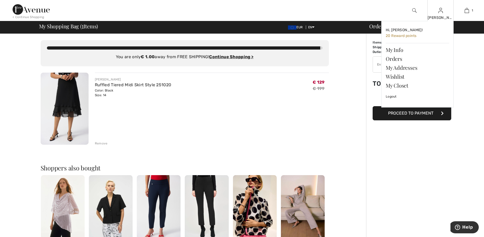
click at [440, 11] on img at bounding box center [440, 10] width 4 height 6
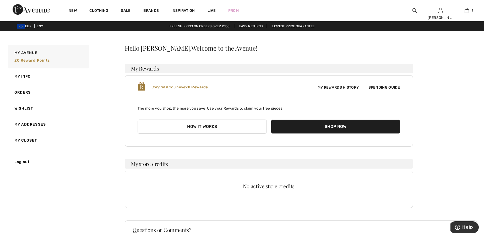
click at [353, 126] on button "Shop Now" at bounding box center [335, 126] width 129 height 14
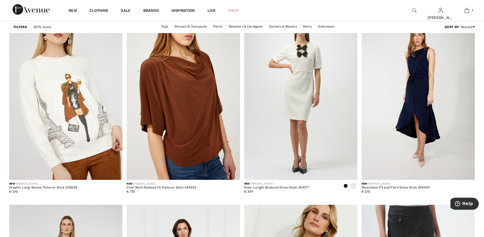
scroll to position [2671, 0]
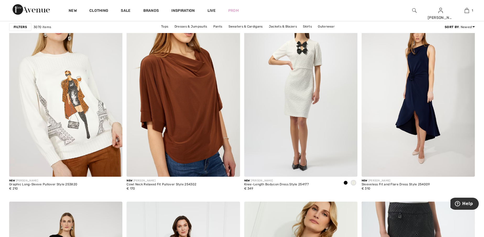
drag, startPoint x: 378, startPoint y: 33, endPoint x: 359, endPoint y: 16, distance: 25.4
click at [359, 16] on div "New Clothing Sale Brands Inspiration Live Prom Elena Hi, Elena! 20 Reward point…" at bounding box center [242, 10] width 484 height 21
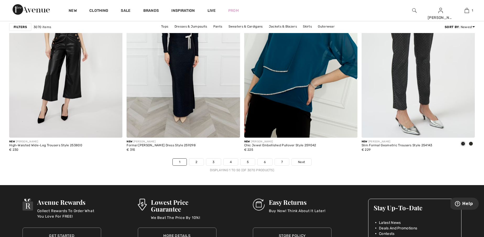
scroll to position [2907, 0]
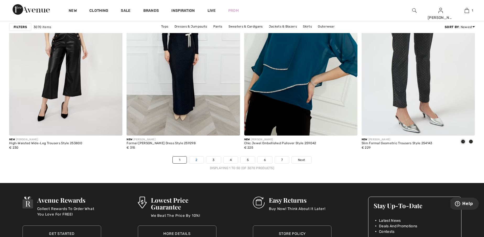
click at [197, 161] on link "2" at bounding box center [196, 159] width 14 height 7
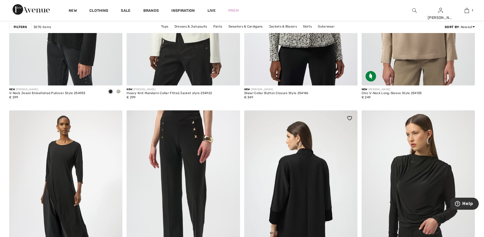
scroll to position [445, 0]
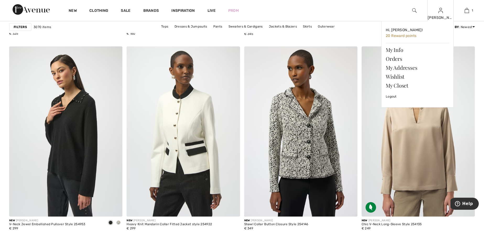
click at [441, 18] on div "[PERSON_NAME]" at bounding box center [440, 17] width 26 height 5
click at [398, 76] on link "Wishlist" at bounding box center [416, 76] width 63 height 9
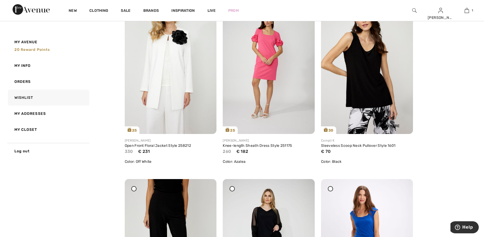
scroll to position [812, 0]
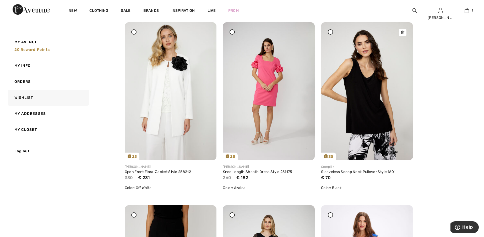
click at [401, 31] on icon at bounding box center [402, 33] width 3 height 4
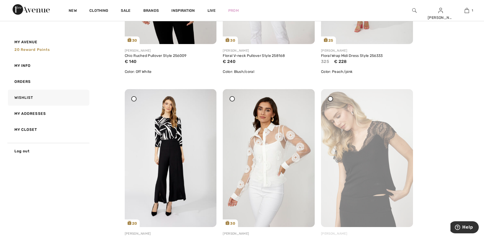
scroll to position [367, 0]
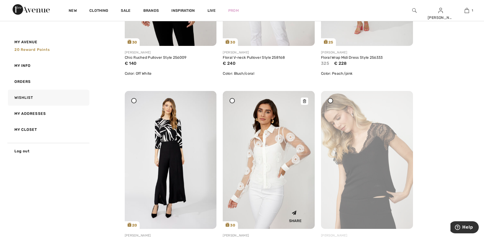
click at [304, 101] on icon at bounding box center [304, 101] width 3 height 4
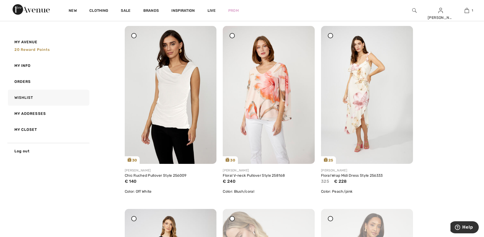
scroll to position [210, 0]
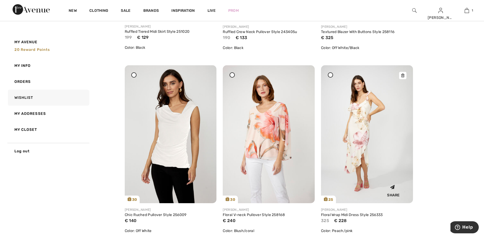
click at [402, 74] on icon at bounding box center [402, 76] width 3 height 4
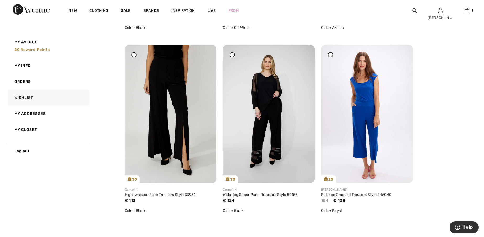
scroll to position [786, 0]
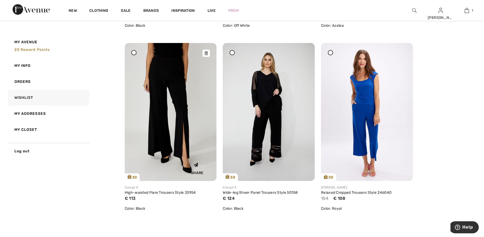
click at [207, 52] on icon at bounding box center [206, 53] width 3 height 4
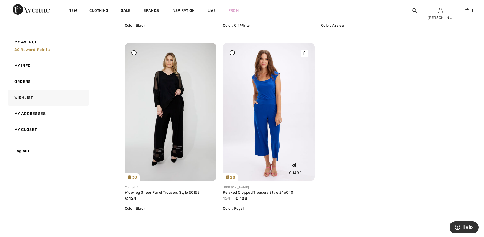
click at [271, 111] on img at bounding box center [269, 112] width 92 height 138
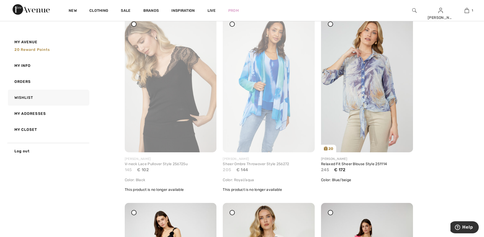
scroll to position [445, 0]
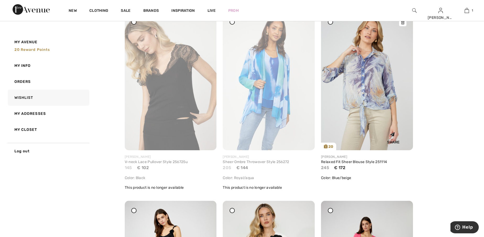
click at [361, 82] on img at bounding box center [367, 81] width 92 height 138
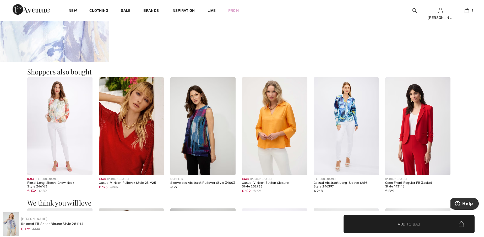
scroll to position [576, 0]
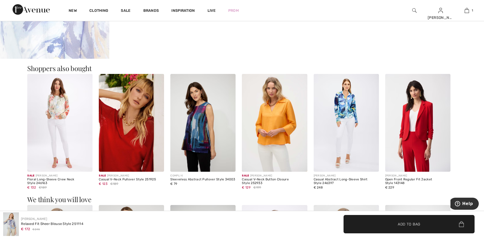
click at [54, 108] on img at bounding box center [59, 123] width 65 height 98
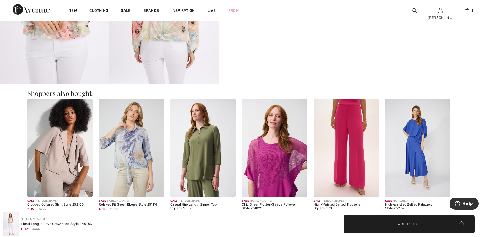
scroll to position [419, 0]
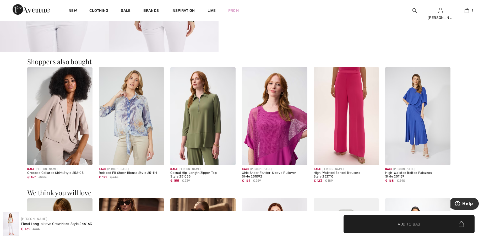
click at [417, 137] on img at bounding box center [417, 116] width 65 height 98
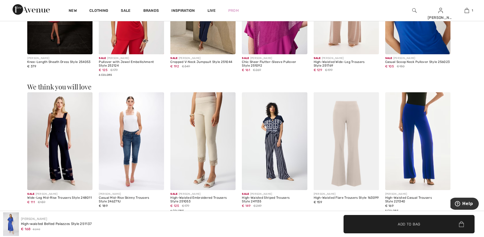
scroll to position [655, 0]
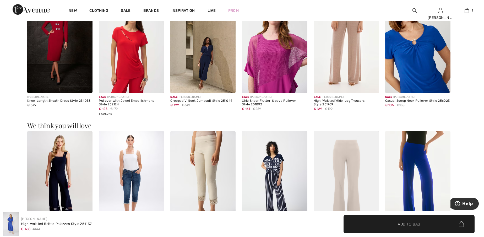
click at [49, 156] on img at bounding box center [59, 180] width 65 height 98
click at [54, 159] on img at bounding box center [59, 180] width 65 height 98
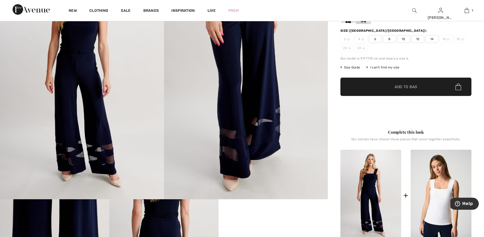
scroll to position [79, 0]
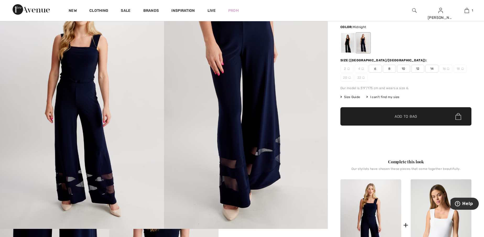
click at [353, 95] on span "Size Guide" at bounding box center [350, 97] width 20 height 5
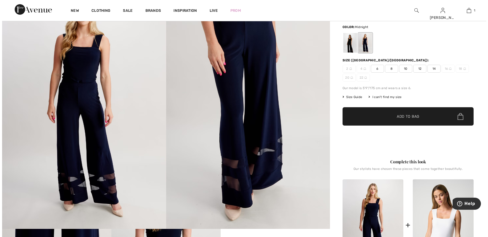
scroll to position [79, 0]
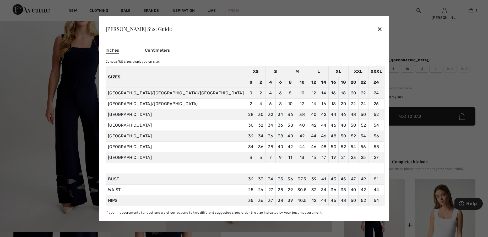
click at [431, 88] on div at bounding box center [244, 118] width 488 height 237
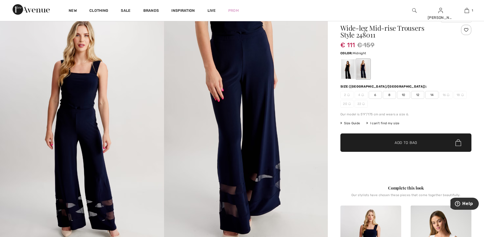
scroll to position [0, 0]
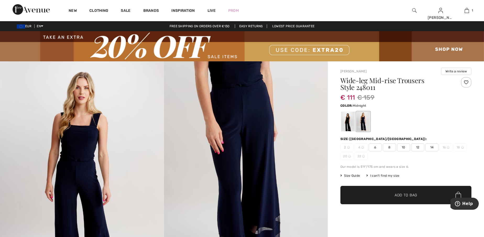
click at [432, 148] on span "14" at bounding box center [431, 147] width 13 height 8
click at [429, 195] on span "✔ Added to Bag Add to Bag" at bounding box center [405, 195] width 131 height 18
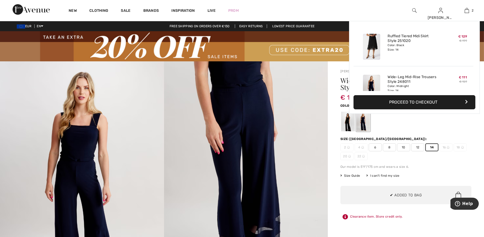
scroll to position [16, 0]
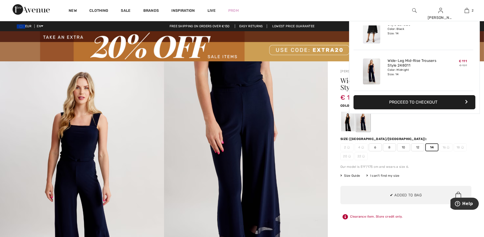
click at [349, 120] on div at bounding box center [348, 122] width 14 height 20
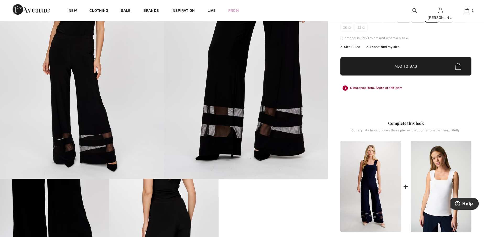
scroll to position [79, 0]
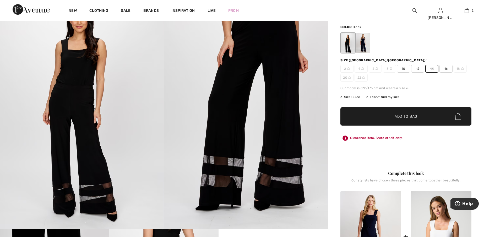
click at [446, 66] on span "16" at bounding box center [445, 69] width 13 height 8
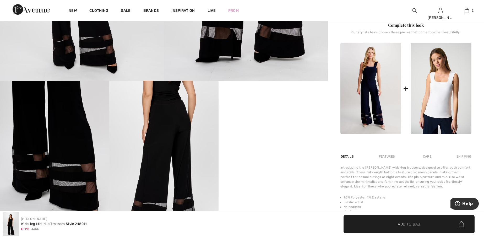
scroll to position [131, 0]
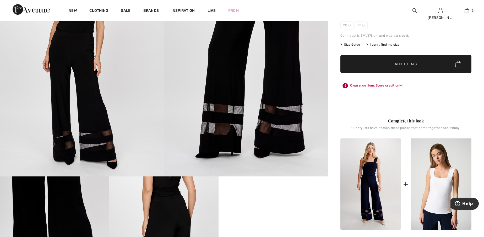
click at [422, 62] on span "✔ Added to Bag Add to Bag" at bounding box center [405, 64] width 131 height 18
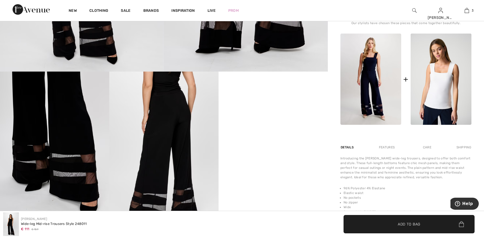
scroll to position [288, 0]
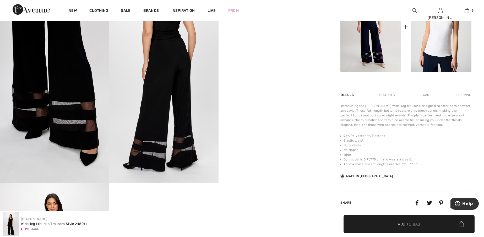
click at [291, 74] on video "Your browser does not support the video tag." at bounding box center [272, 46] width 109 height 55
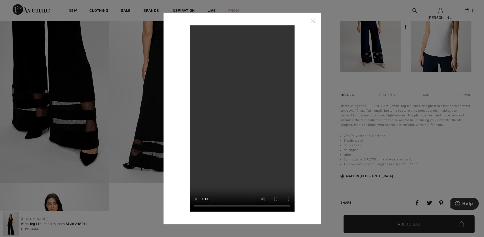
click at [314, 21] on img at bounding box center [313, 21] width 16 height 16
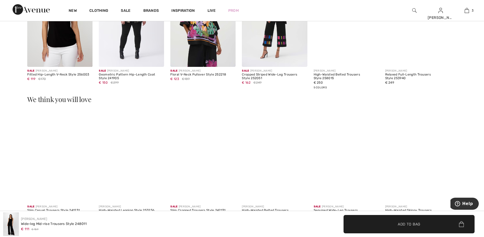
scroll to position [707, 0]
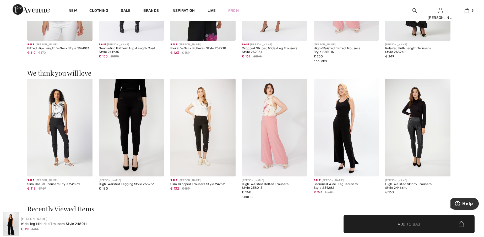
click at [342, 143] on img at bounding box center [345, 128] width 65 height 98
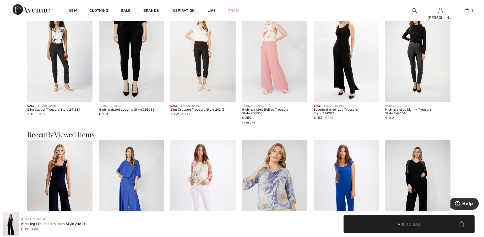
scroll to position [812, 0]
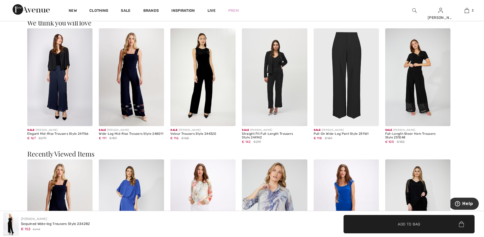
scroll to position [733, 0]
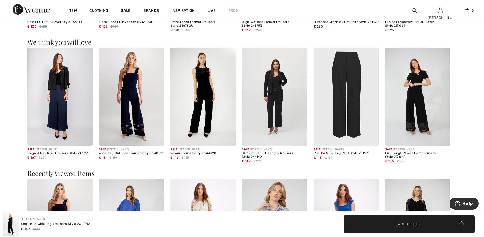
click at [137, 104] on img at bounding box center [131, 97] width 65 height 98
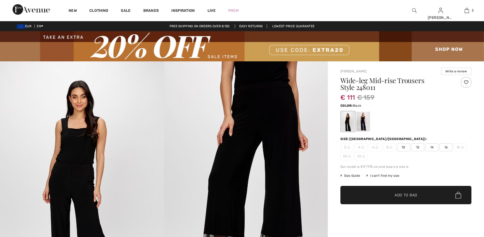
checkbox input "true"
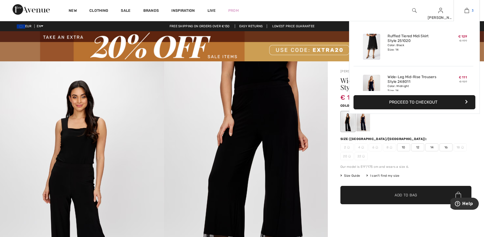
click at [466, 9] on img at bounding box center [466, 10] width 4 height 6
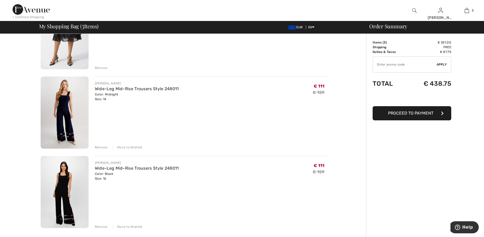
scroll to position [79, 0]
click at [102, 146] on div "Remove" at bounding box center [101, 148] width 13 height 5
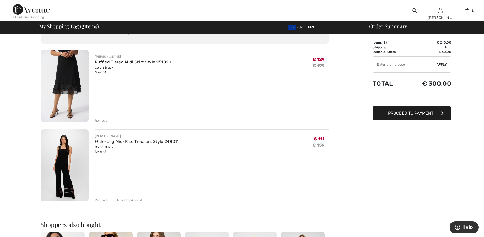
scroll to position [0, 0]
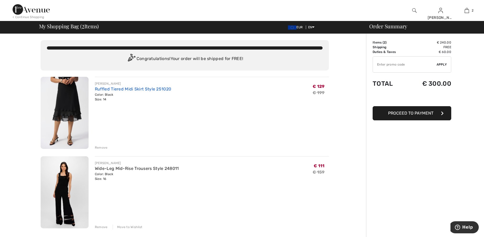
click at [127, 88] on link "Ruffled Tiered Midi Skirt Style 251020" at bounding box center [133, 88] width 76 height 5
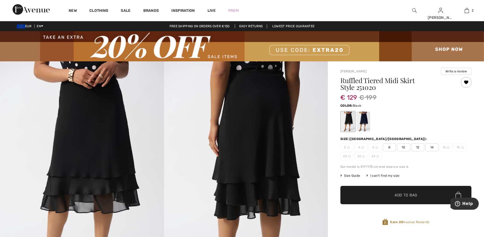
click at [353, 174] on span "Size Guide" at bounding box center [350, 175] width 20 height 5
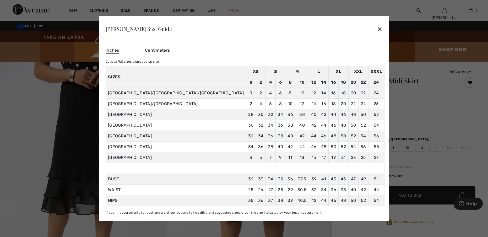
click at [377, 27] on div "✕" at bounding box center [379, 28] width 5 height 11
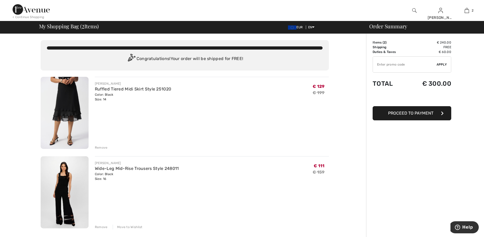
click at [71, 203] on img at bounding box center [65, 192] width 48 height 72
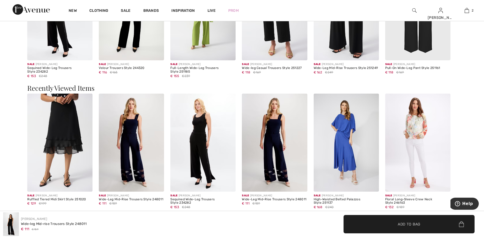
scroll to position [838, 0]
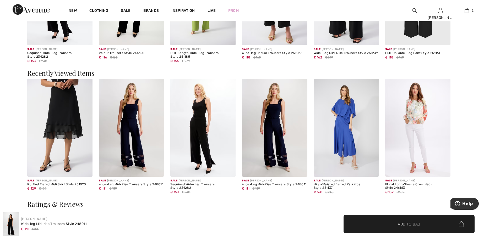
click at [270, 128] on img at bounding box center [274, 128] width 65 height 98
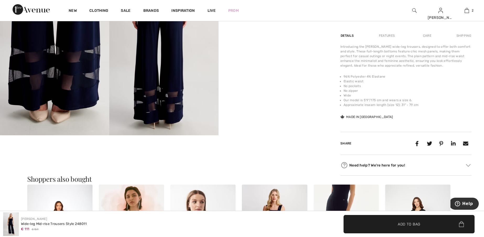
scroll to position [288, 0]
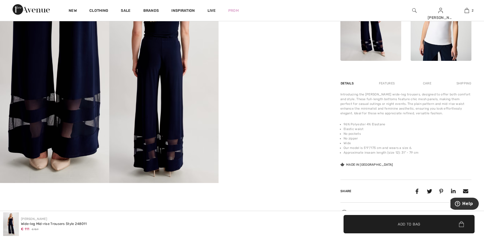
click at [285, 74] on video "Your browser does not support the video tag." at bounding box center [272, 46] width 109 height 55
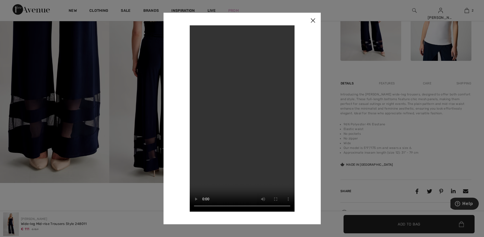
click at [314, 19] on img at bounding box center [313, 21] width 16 height 16
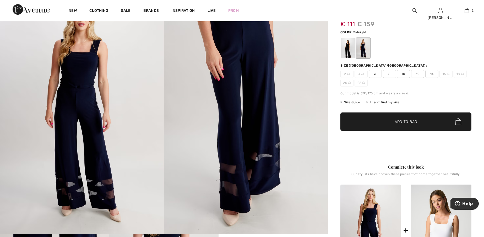
scroll to position [0, 0]
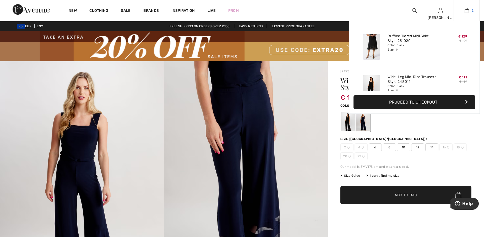
click at [467, 9] on img at bounding box center [466, 10] width 4 height 6
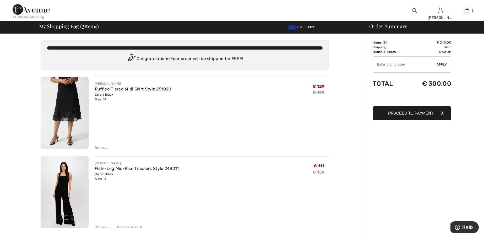
click at [386, 64] on input "TEXT" at bounding box center [405, 65] width 64 height 16
type input "EXTRA20"
click at [443, 63] on span "Apply" at bounding box center [441, 64] width 10 height 5
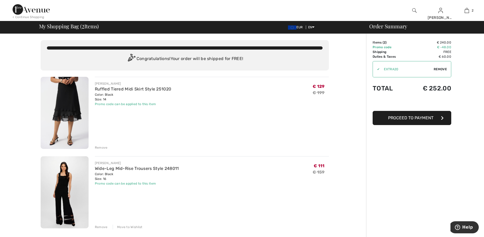
click at [102, 225] on div "Remove" at bounding box center [101, 226] width 13 height 5
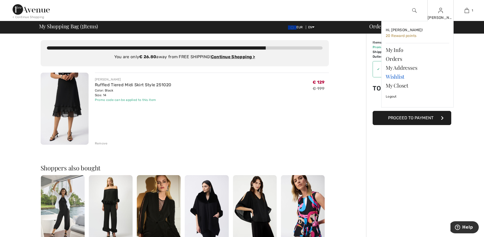
click at [396, 77] on link "Wishlist" at bounding box center [416, 76] width 63 height 9
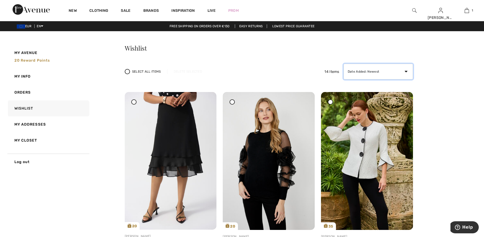
click at [405, 70] on select "Date Added: Newest Date Added: Oldest Price: High to Low Price: Low to High Bra…" at bounding box center [377, 72] width 69 height 16
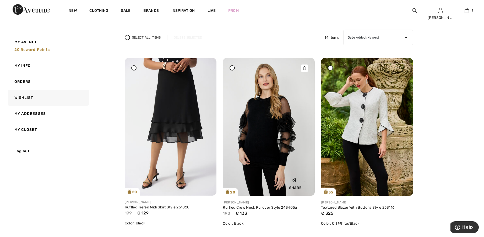
scroll to position [79, 0]
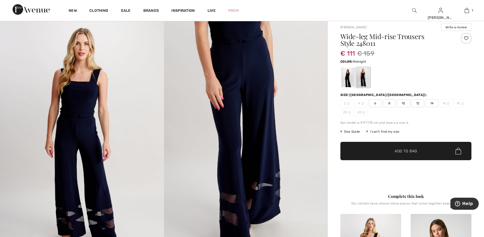
scroll to position [52, 0]
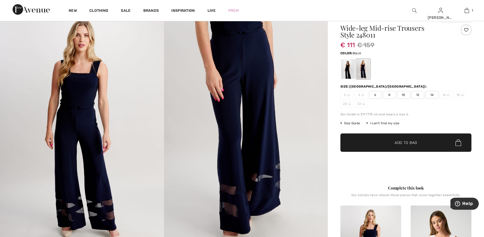
click at [350, 69] on div at bounding box center [348, 69] width 14 height 20
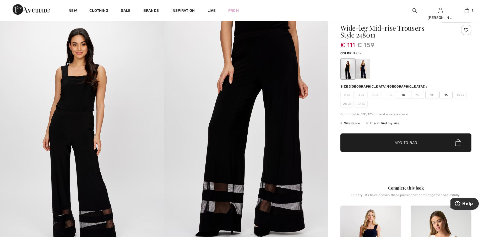
click at [447, 93] on span "16" at bounding box center [445, 95] width 13 height 8
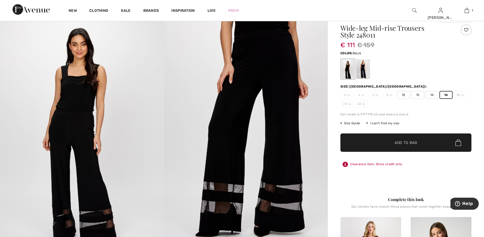
click at [400, 142] on span "Add to Bag" at bounding box center [405, 142] width 23 height 5
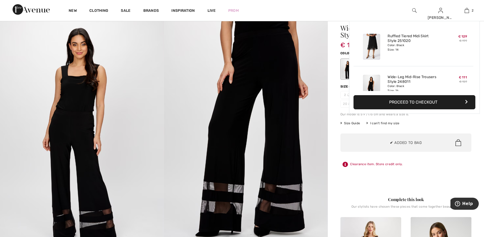
scroll to position [16, 0]
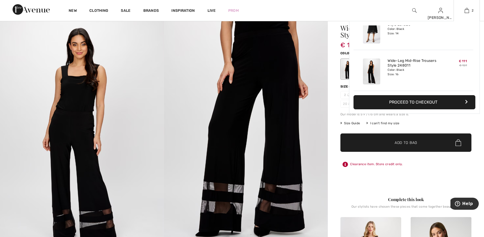
click at [438, 103] on button "Proceed to Checkout" at bounding box center [414, 102] width 122 height 14
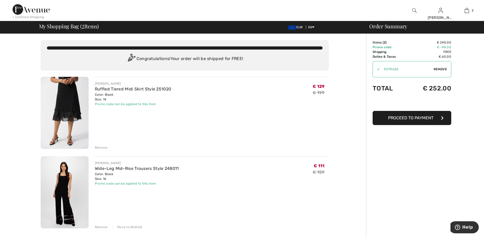
click at [437, 70] on span "Remove" at bounding box center [439, 69] width 13 height 5
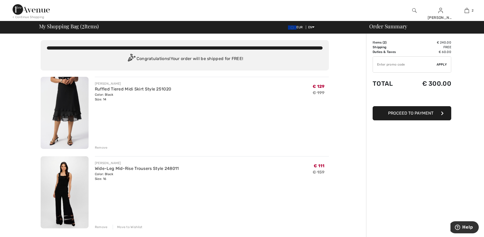
click at [439, 64] on span "Apply" at bounding box center [441, 64] width 10 height 5
click at [399, 64] on input "TEXT" at bounding box center [405, 65] width 64 height 16
type input "EXTRA20"
click at [441, 63] on span "Apply" at bounding box center [441, 64] width 10 height 5
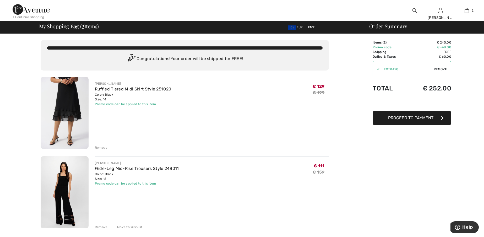
click at [412, 118] on span "Proceed to Payment" at bounding box center [410, 117] width 45 height 5
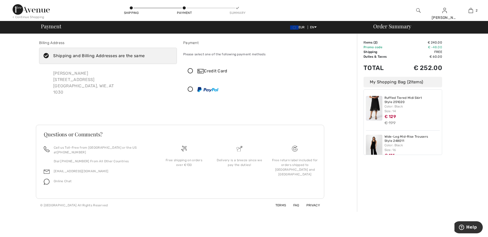
click at [190, 69] on icon at bounding box center [190, 70] width 14 height 5
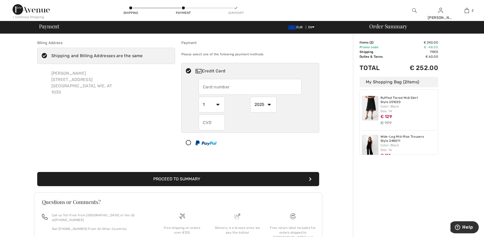
click at [222, 79] on input "text" at bounding box center [250, 87] width 103 height 16
click at [224, 84] on input "text" at bounding box center [250, 87] width 103 height 16
type input "4222110100912717"
click at [201, 180] on button "Proceed to Summary" at bounding box center [178, 179] width 282 height 14
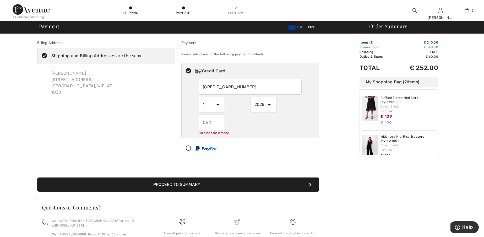
scroll to position [43, 0]
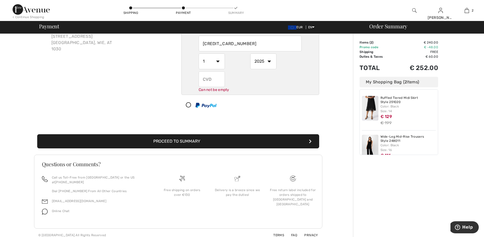
click at [217, 61] on select "1 2 3 4 5 6 7 8 9 10 11 12" at bounding box center [212, 61] width 26 height 16
select select "5"
click at [199, 53] on select "1 2 3 4 5 6 7 8 9 10 11 12" at bounding box center [212, 61] width 26 height 16
click at [270, 60] on select "2025 2026 2027 2028 2029 2030 2031 2032 2033 2034 2035" at bounding box center [263, 61] width 26 height 16
select select "2028"
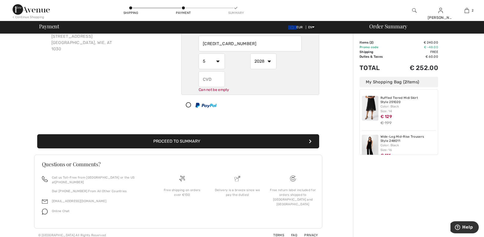
click at [250, 53] on select "2025 2026 2027 2028 2029 2030 2031 2032 2033 2034 2035" at bounding box center [263, 61] width 26 height 16
click at [218, 84] on input "text" at bounding box center [212, 79] width 26 height 16
type input "507"
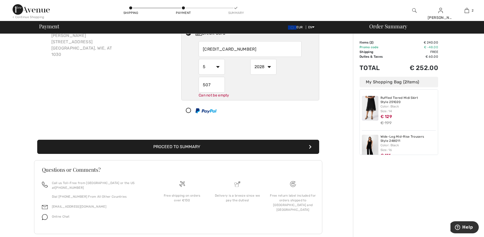
click at [194, 142] on button "Proceed to Summary" at bounding box center [178, 147] width 282 height 14
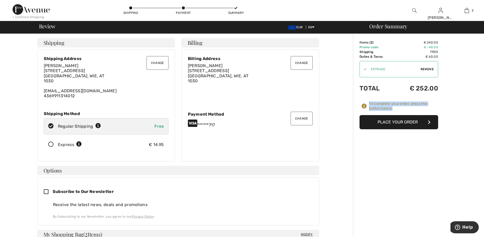
drag, startPoint x: 369, startPoint y: 103, endPoint x: 415, endPoint y: 109, distance: 46.6
click at [415, 109] on div "To complete your order, press the button below." at bounding box center [403, 105] width 69 height 9
copy div "To complete your order, press the button below."
click at [388, 121] on button "Place Your Order" at bounding box center [398, 122] width 79 height 14
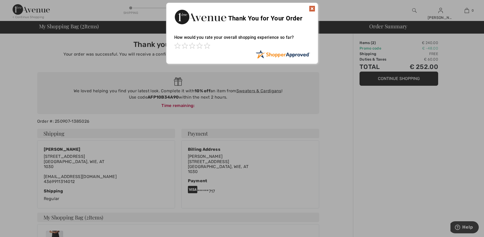
drag, startPoint x: 73, startPoint y: 91, endPoint x: 159, endPoint y: 90, distance: 86.7
click at [159, 90] on div at bounding box center [242, 118] width 484 height 237
click at [311, 7] on img at bounding box center [312, 8] width 6 height 6
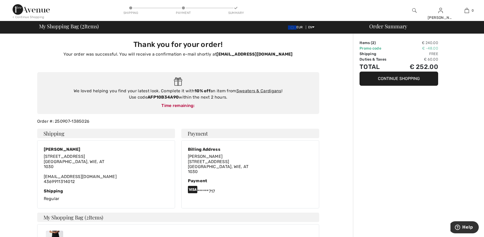
drag, startPoint x: 73, startPoint y: 90, endPoint x: 272, endPoint y: 98, distance: 199.0
click at [272, 98] on div "We loved helping you find your latest look. Complete it with 10% off an item fr…" at bounding box center [177, 94] width 271 height 13
copy div "We loved helping you find your latest look. Complete it with 10% off an item fr…"
click at [396, 175] on div "Order Summary Items ( 2 ) € 240.00 Promo code € -48.00 Shipping Free Duties & T…" at bounding box center [418, 211] width 131 height 355
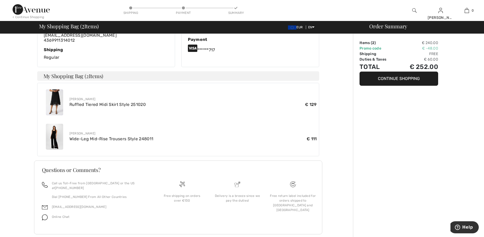
scroll to position [147, 0]
